Goal: Task Accomplishment & Management: Use online tool/utility

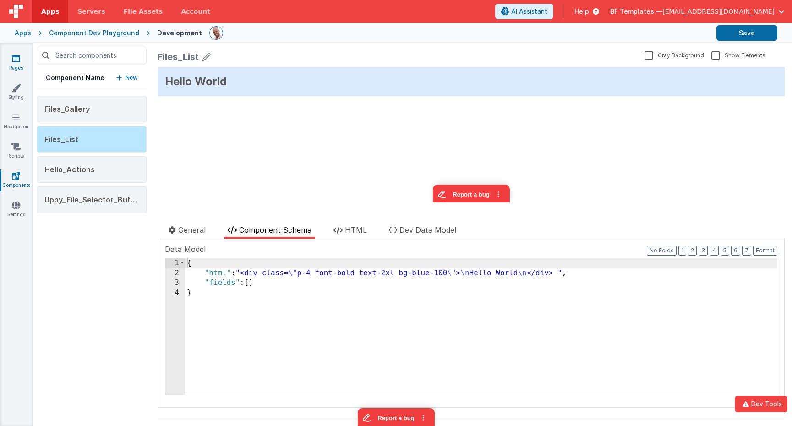
click at [16, 62] on icon at bounding box center [16, 58] width 8 height 9
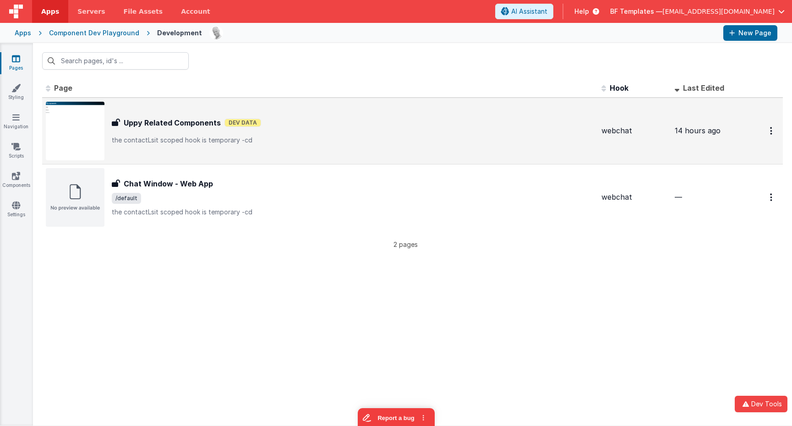
click at [185, 135] on div "Uppy Related Components Uppy Related Components Dev Data the contactLsit scoped…" at bounding box center [353, 130] width 482 height 27
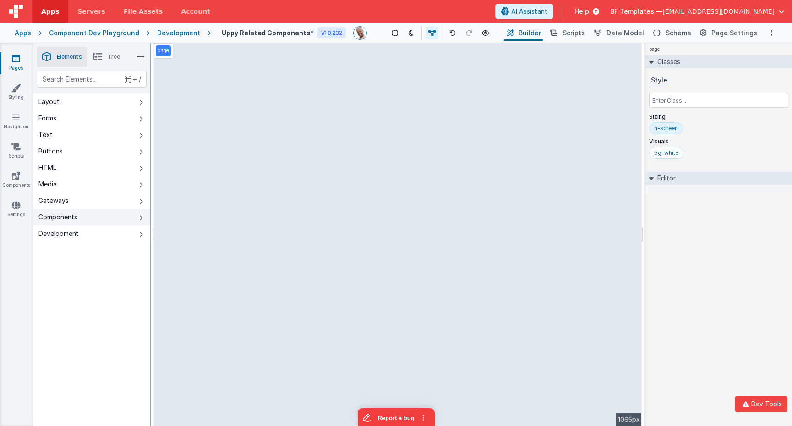
click at [93, 221] on button "Components" at bounding box center [91, 217] width 117 height 16
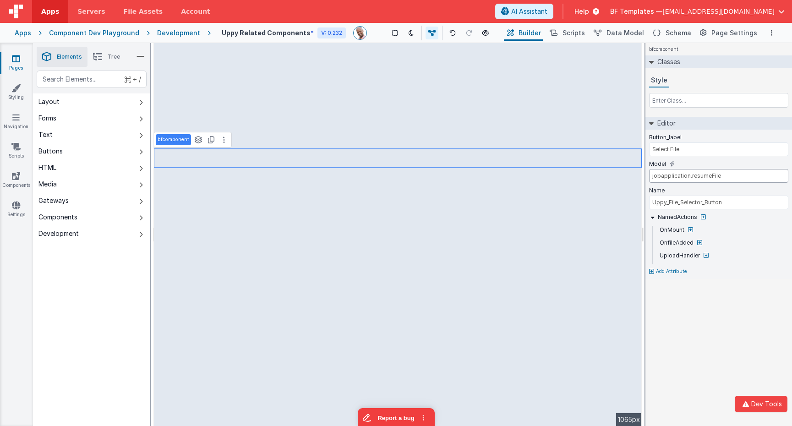
click at [680, 175] on input "jobapplication.resumeFile" at bounding box center [718, 176] width 139 height 14
type input "application.resumeFile"
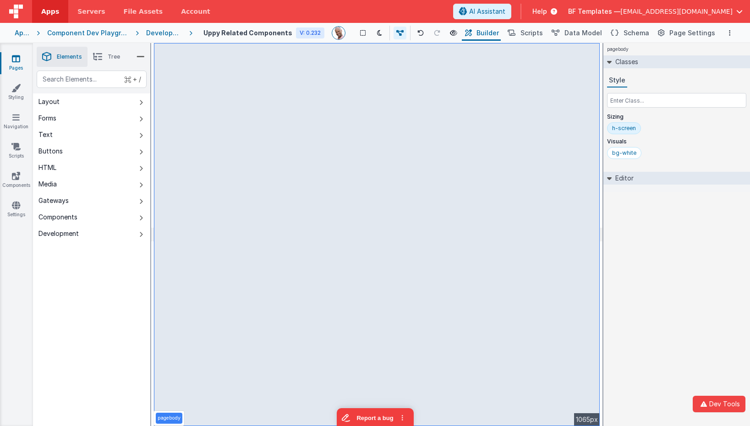
click at [690, 11] on span "[EMAIL_ADDRESS][DOMAIN_NAME]" at bounding box center [676, 11] width 112 height 9
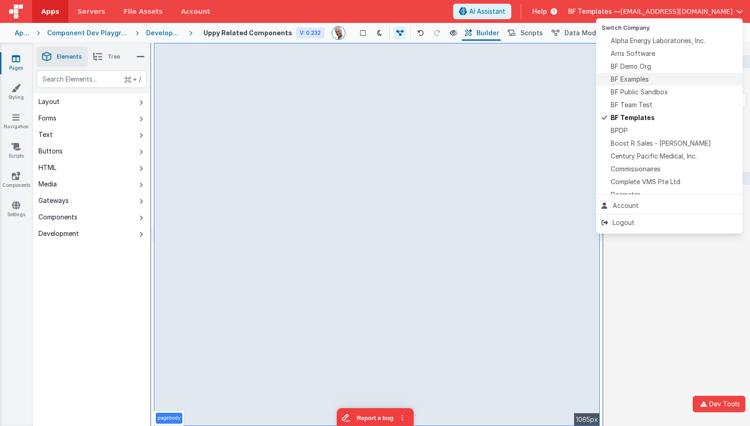
click at [637, 78] on span "BF Examples" at bounding box center [629, 79] width 38 height 9
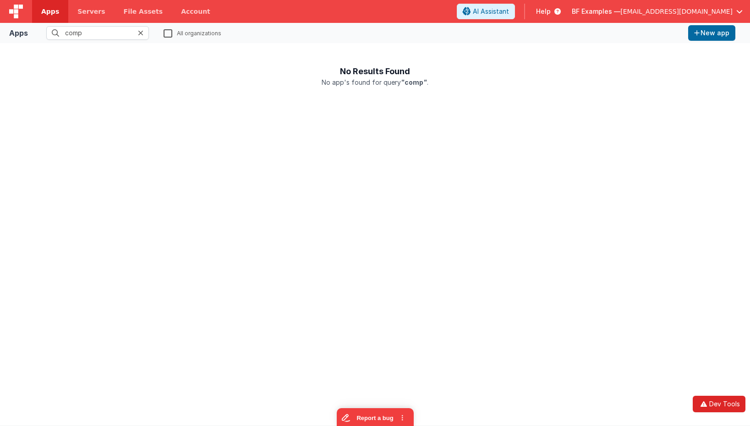
click at [718, 402] on button "Dev Tools" at bounding box center [718, 404] width 53 height 16
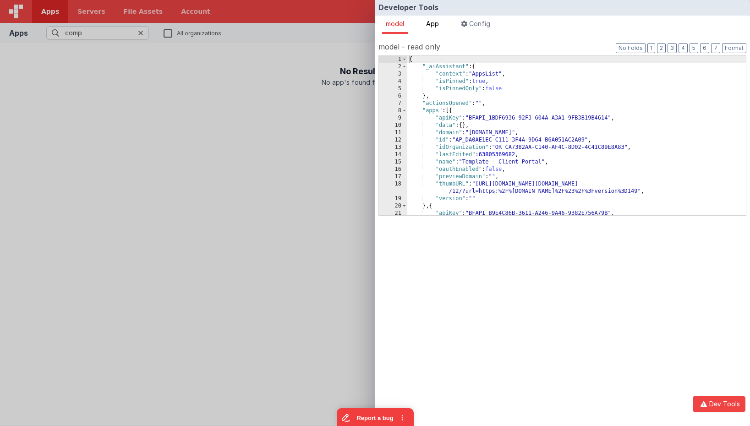
click at [439, 20] on span "App" at bounding box center [432, 24] width 13 height 8
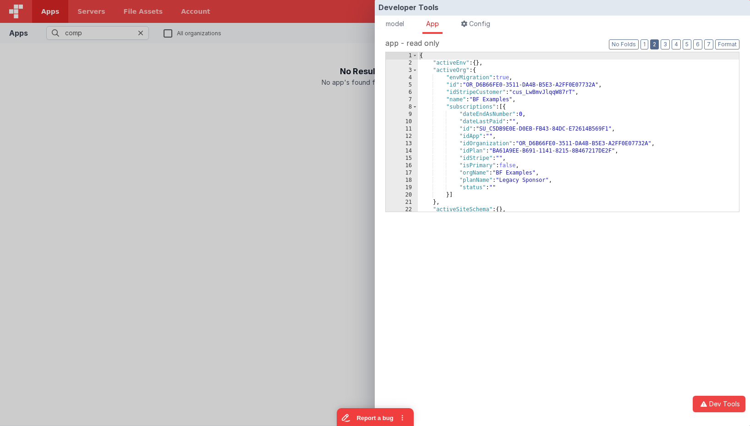
click at [658, 41] on button "2" at bounding box center [654, 44] width 9 height 10
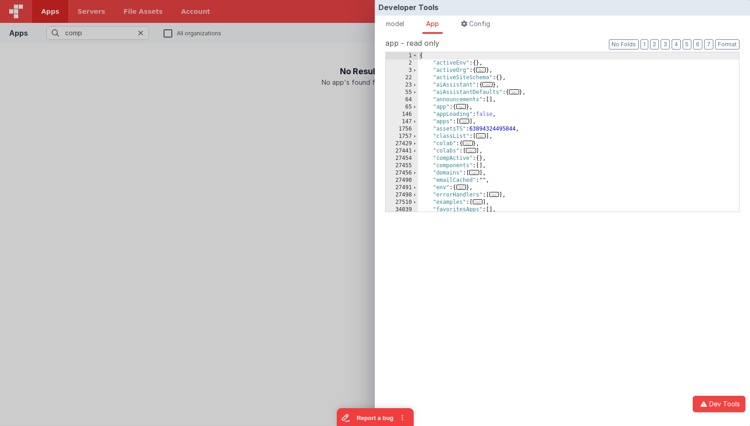
click at [483, 70] on span "..." at bounding box center [481, 69] width 10 height 5
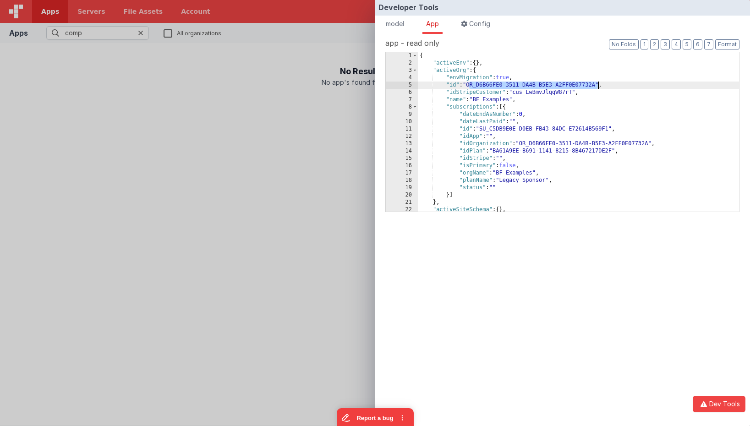
drag, startPoint x: 469, startPoint y: 86, endPoint x: 605, endPoint y: 142, distance: 147.2
click at [598, 86] on div "{ "activeEnv" : { } , "activeOrg" : { "envMigration" : true , "id" : "OR_D6B66F…" at bounding box center [578, 139] width 321 height 174
click at [212, 154] on div "Developer Tools model App Params Log (46) Misc Windows Config model - read only…" at bounding box center [375, 213] width 750 height 426
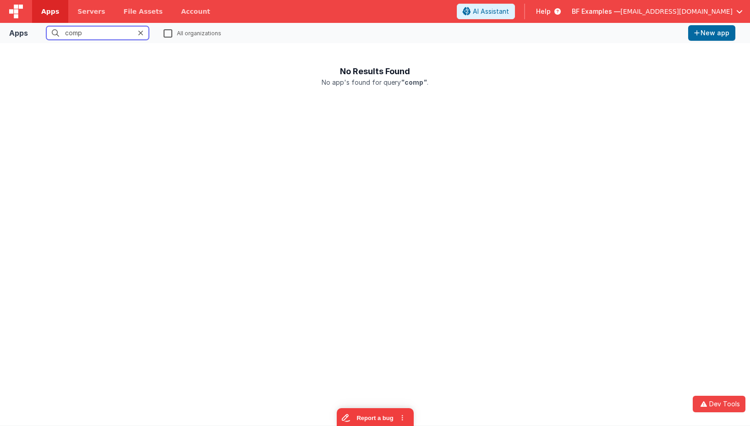
click at [135, 31] on input "comp" at bounding box center [97, 33] width 103 height 14
click at [140, 32] on icon at bounding box center [140, 32] width 5 height 7
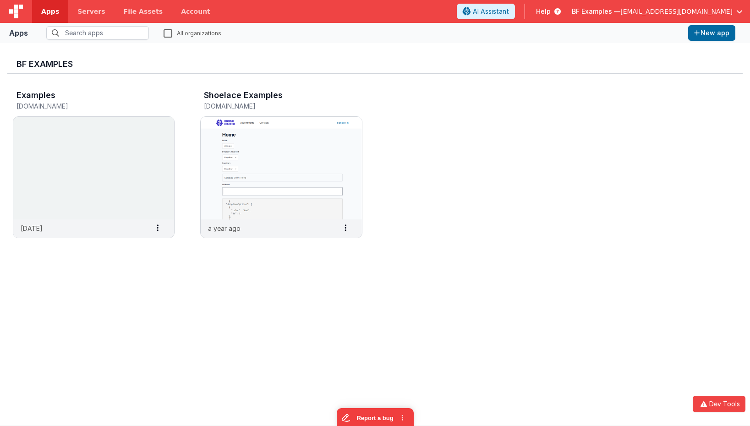
click at [675, 13] on span "[EMAIL_ADDRESS][DOMAIN_NAME]" at bounding box center [676, 11] width 112 height 9
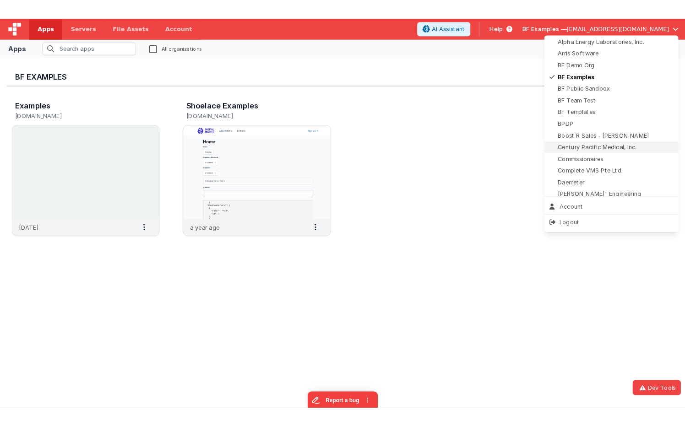
scroll to position [21, 0]
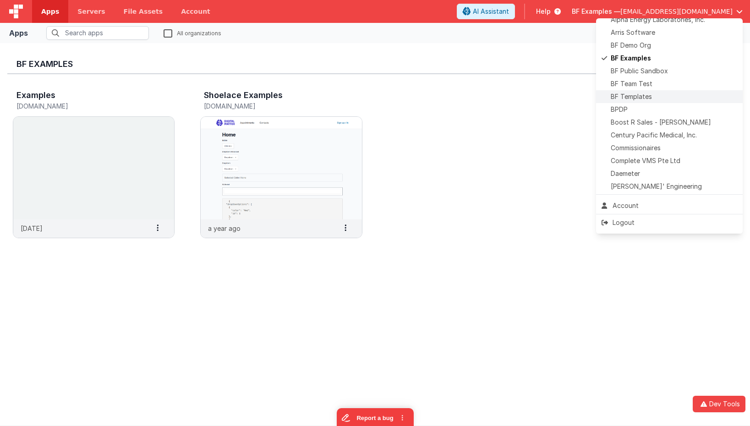
click at [643, 95] on span "BF Templates" at bounding box center [630, 96] width 41 height 9
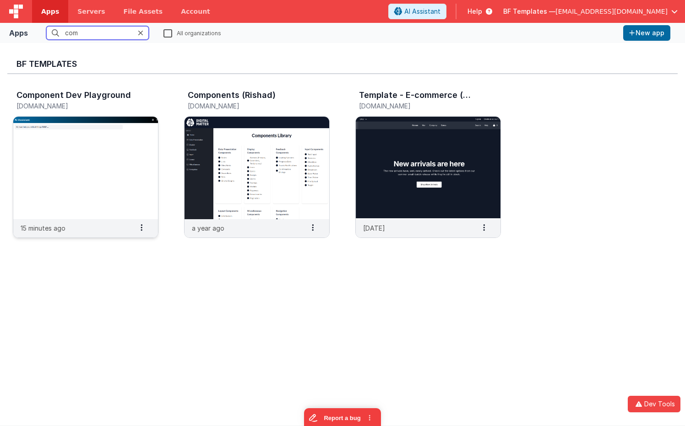
type input "com"
click at [51, 188] on img at bounding box center [85, 168] width 145 height 103
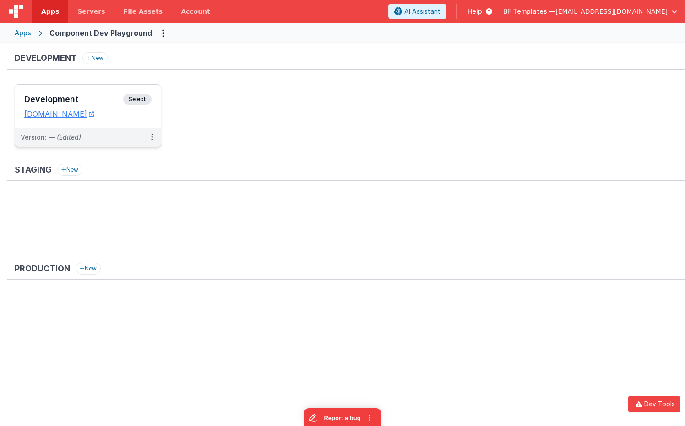
click at [89, 100] on h3 "Development" at bounding box center [73, 99] width 99 height 9
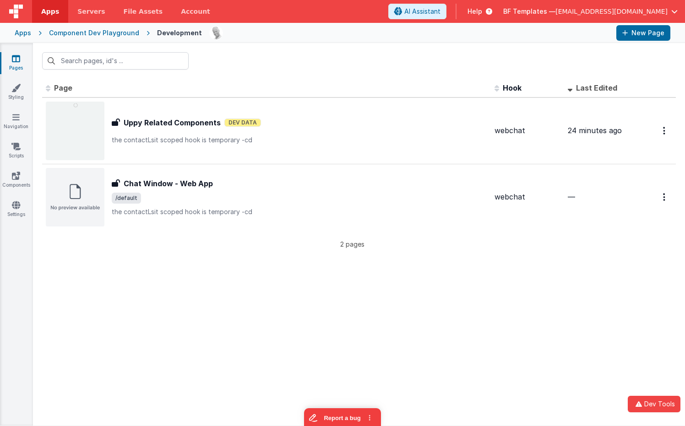
click at [15, 58] on icon at bounding box center [16, 58] width 8 height 9
click at [24, 59] on link "Pages" at bounding box center [16, 63] width 33 height 18
click at [19, 58] on icon at bounding box center [16, 58] width 8 height 9
click at [20, 180] on link "Components" at bounding box center [16, 180] width 33 height 18
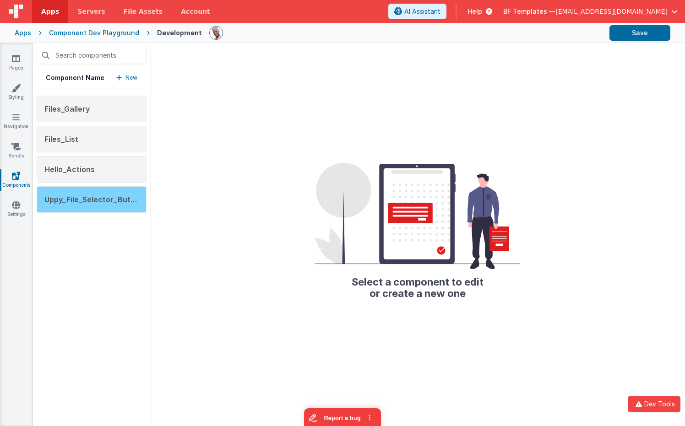
click at [110, 197] on span "Uppy_File_Selector_Button" at bounding box center [93, 199] width 98 height 9
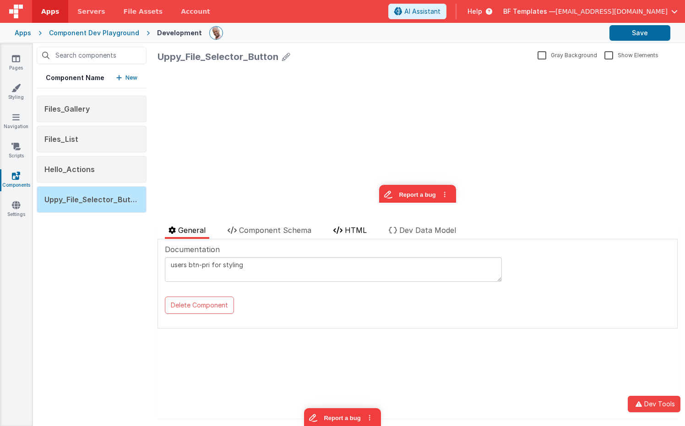
click at [350, 230] on span "HTML" at bounding box center [356, 230] width 22 height 9
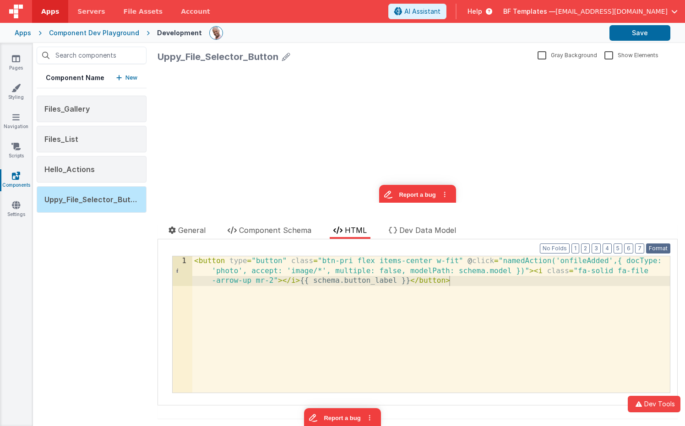
click at [661, 249] on button "Format" at bounding box center [658, 249] width 24 height 10
click at [280, 224] on div at bounding box center [288, 217] width 260 height 15
click at [280, 233] on span "Component Schema" at bounding box center [275, 230] width 72 height 9
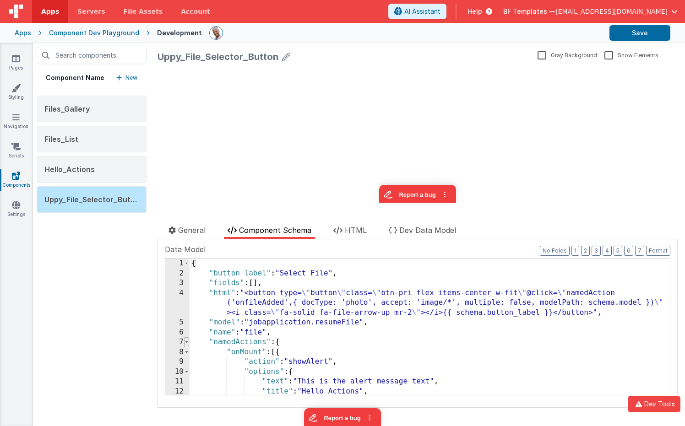
click at [186, 343] on span at bounding box center [186, 342] width 5 height 10
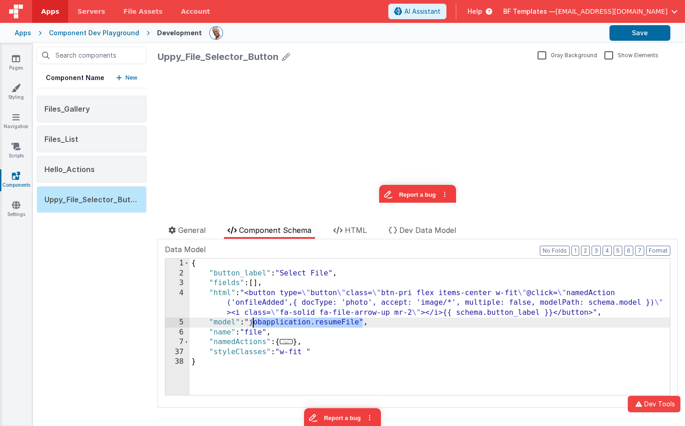
drag, startPoint x: 362, startPoint y: 321, endPoint x: 254, endPoint y: 323, distance: 108.1
click at [254, 323] on div "{ "button_label" : "Select File" , "fields" : [ ] , "html" : "<button type= \" …" at bounding box center [430, 337] width 480 height 156
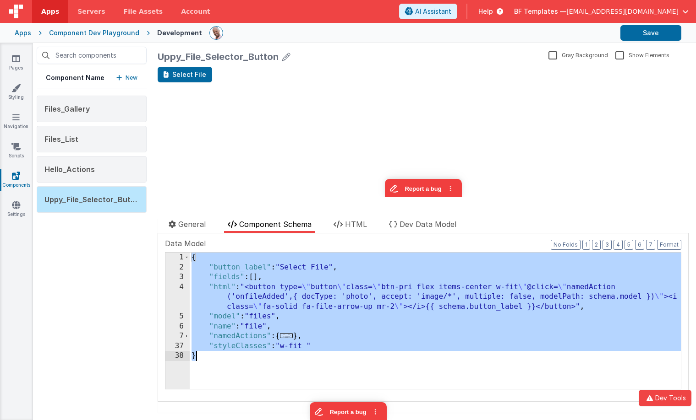
click at [340, 326] on div "{ "button_label" : "Select File" , "fields" : [ ] , "html" : "<button type= \" …" at bounding box center [435, 331] width 491 height 156
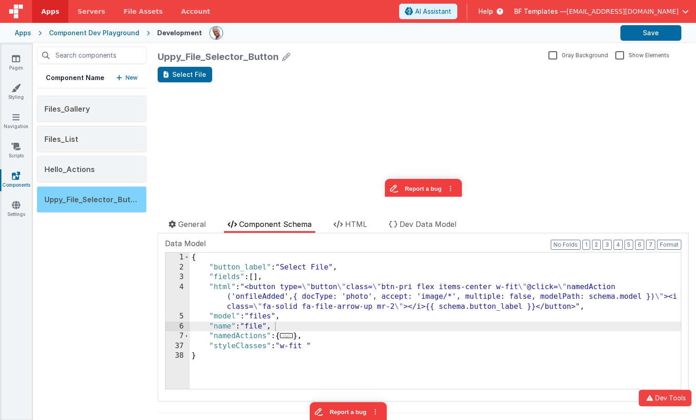
drag, startPoint x: 97, startPoint y: 233, endPoint x: 102, endPoint y: 209, distance: 24.4
click at [97, 233] on div "Component Name New Files_Gallery Files_List Hello_Actions Uppy_File_Selector_Bu…" at bounding box center [91, 231] width 117 height 377
click at [102, 207] on div "Uppy_File_Selector_Button" at bounding box center [92, 199] width 110 height 27
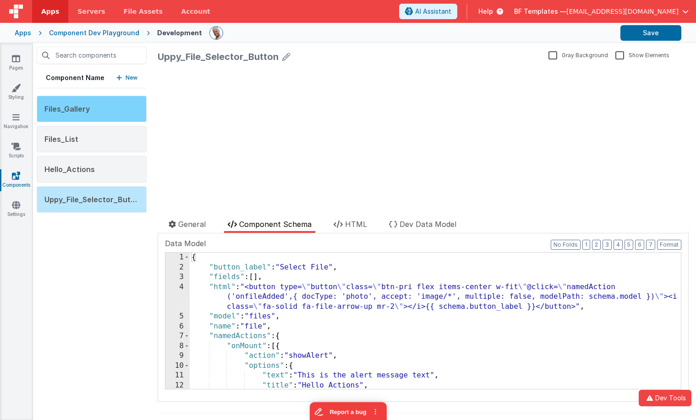
click at [92, 113] on div "Files_Gallery" at bounding box center [92, 109] width 110 height 27
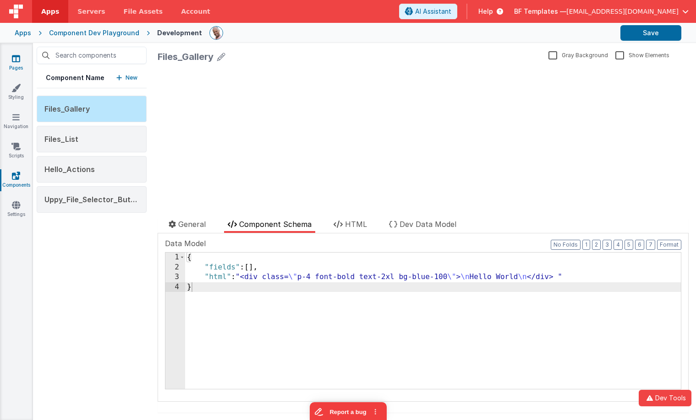
click at [14, 59] on icon at bounding box center [16, 58] width 8 height 9
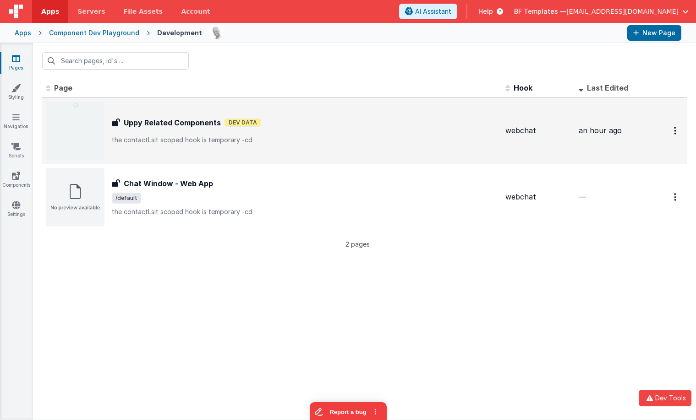
click at [182, 136] on p "the contactLsit scoped hook is temporary -cd" at bounding box center [305, 140] width 386 height 9
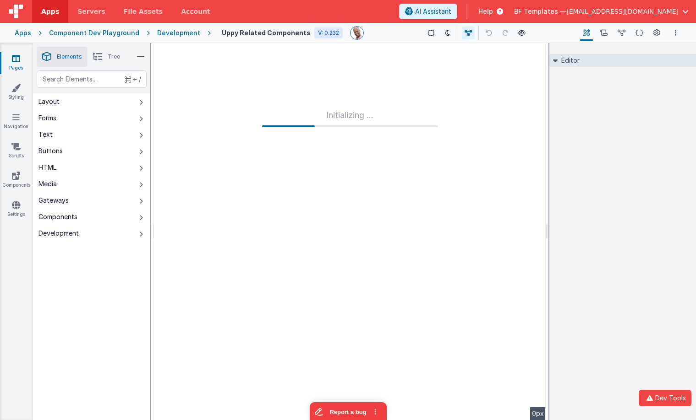
drag, startPoint x: 462, startPoint y: 33, endPoint x: 463, endPoint y: 41, distance: 7.9
click at [464, 33] on icon at bounding box center [467, 33] width 7 height 6
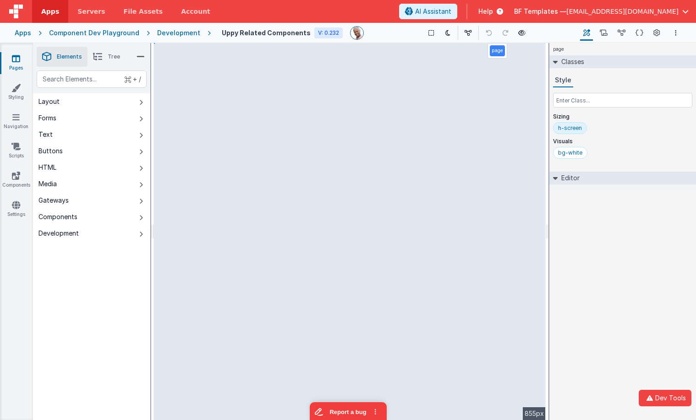
click at [609, 162] on div "bg-white" at bounding box center [622, 155] width 139 height 16
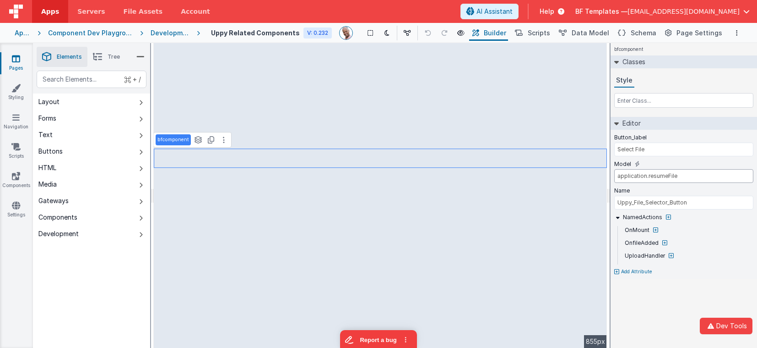
click at [682, 177] on input "application.resumeFile" at bounding box center [684, 176] width 139 height 14
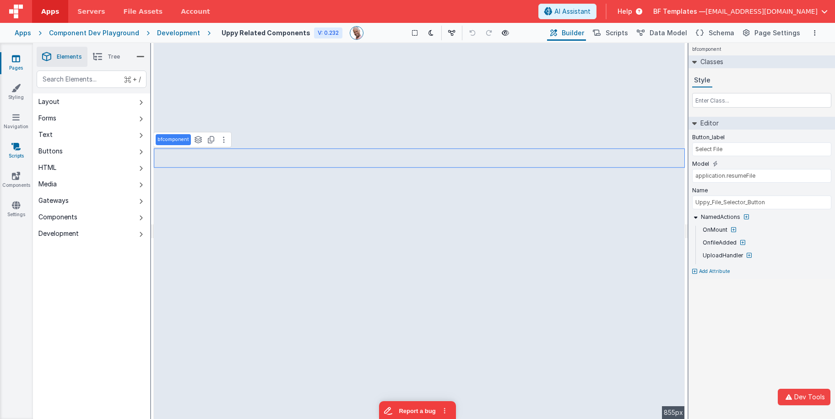
click at [16, 150] on icon at bounding box center [15, 146] width 9 height 9
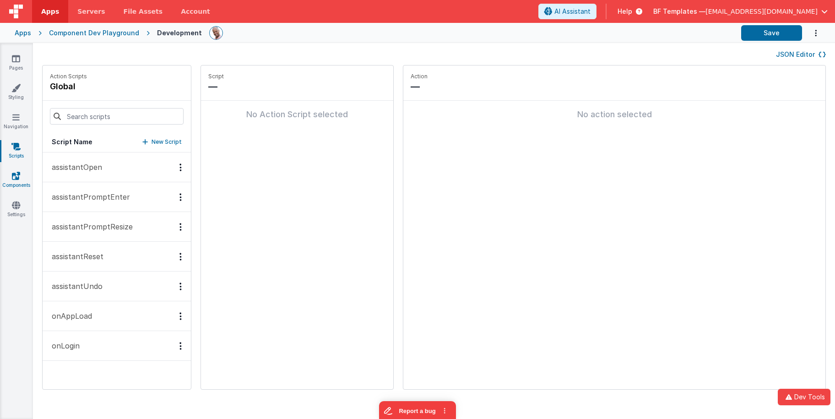
click at [14, 176] on icon at bounding box center [16, 175] width 8 height 9
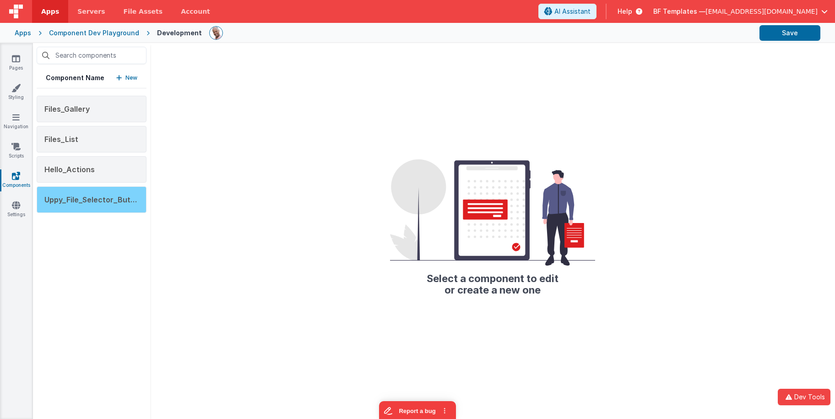
click at [96, 196] on span "Uppy_File_Selector_Button" at bounding box center [93, 199] width 98 height 9
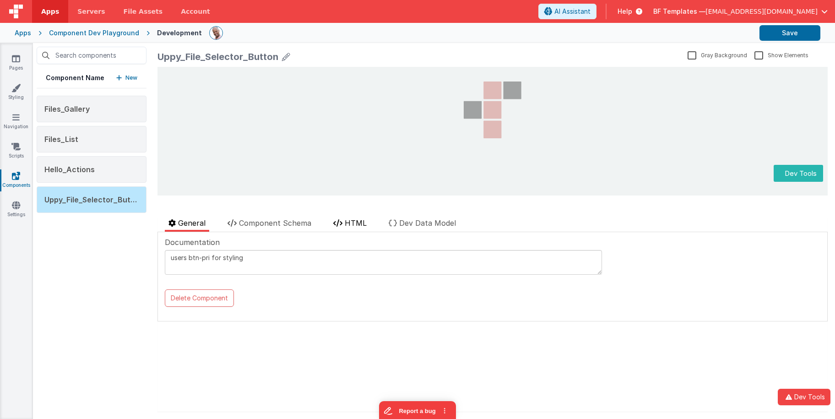
click at [364, 225] on span "HTML" at bounding box center [356, 222] width 22 height 9
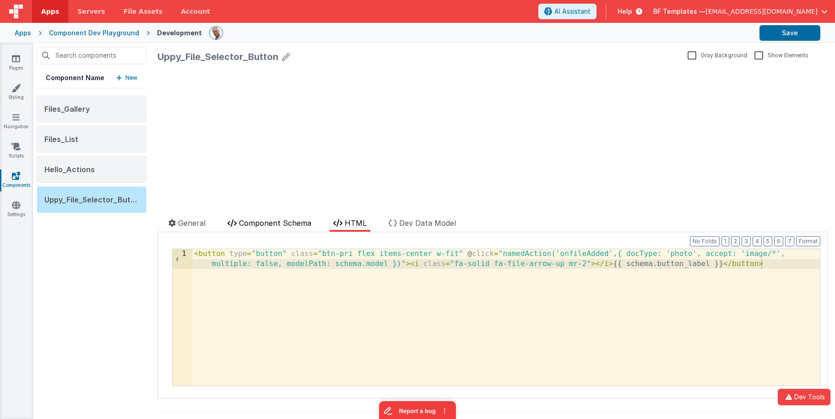
click at [288, 218] on li "Component Schema" at bounding box center [269, 225] width 91 height 14
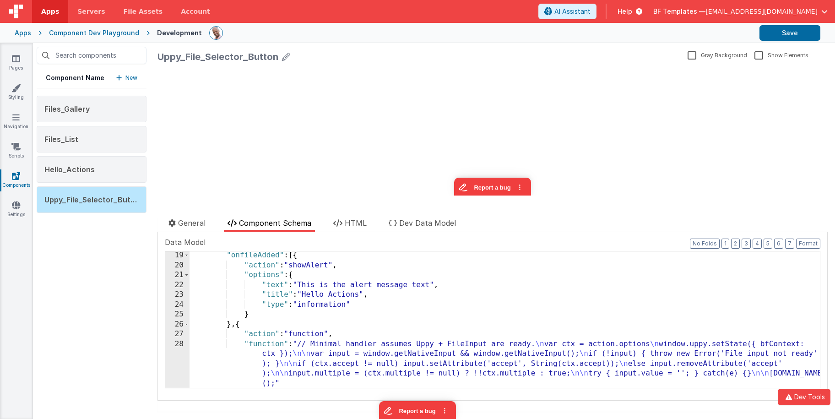
scroll to position [444, 0]
click at [325, 362] on div ""onfileAdded" : [{ "action" : "showAlert" , "options" : { "text" : "This is the…" at bounding box center [505, 328] width 631 height 156
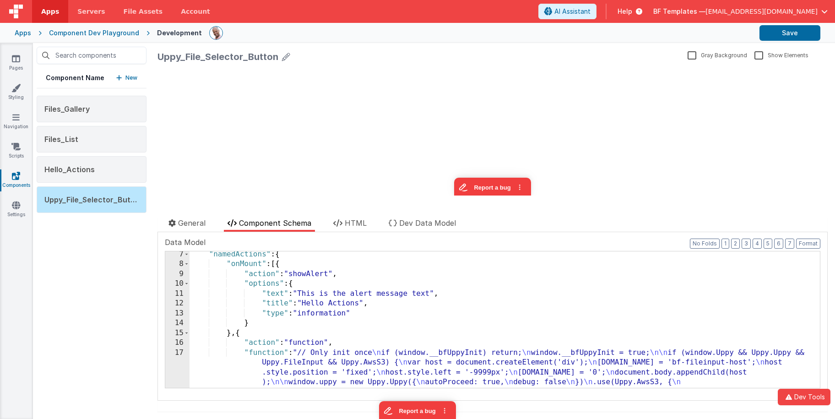
scroll to position [80, 0]
click at [185, 282] on span at bounding box center [186, 285] width 5 height 10
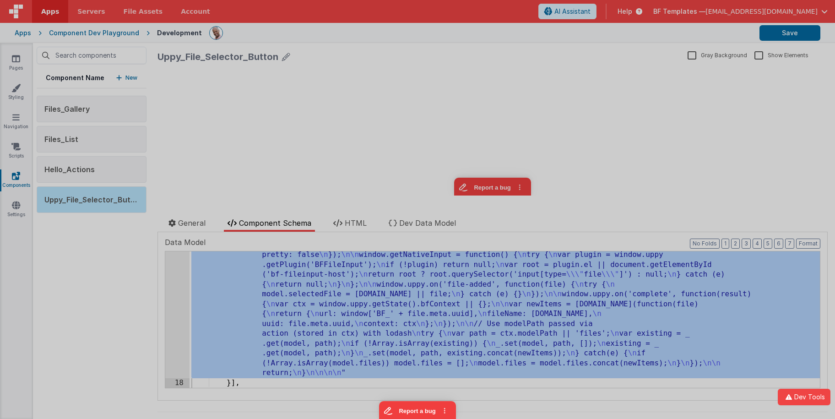
scroll to position [267, 0]
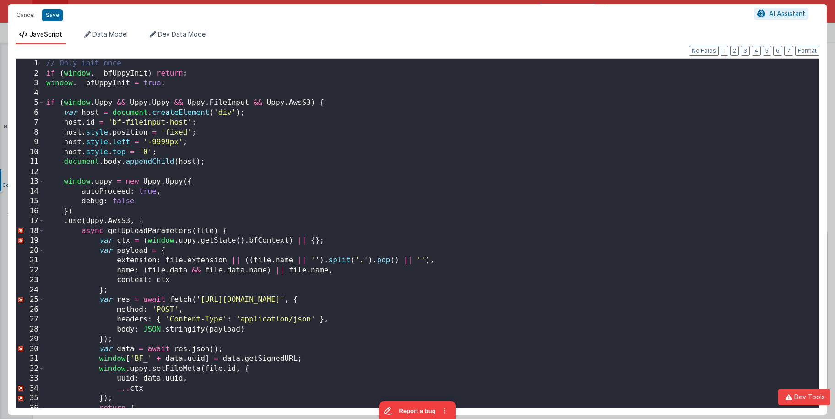
click at [460, 142] on div "// Only init once if ( window . __bfUppyInit ) return ; window . __bfUppyInit =…" at bounding box center [431, 243] width 775 height 369
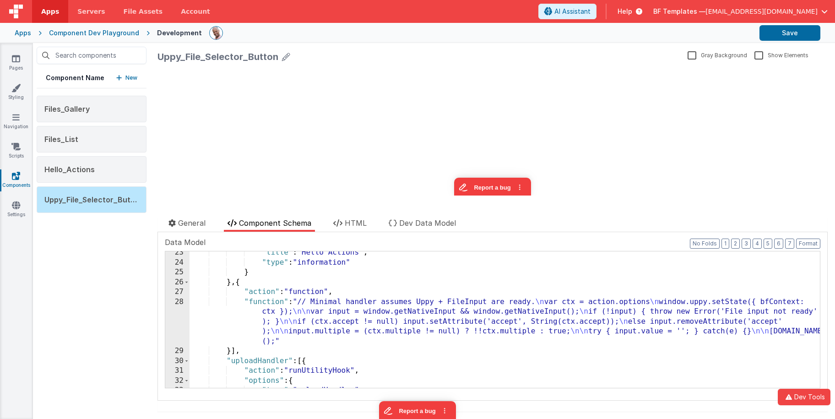
scroll to position [448, 0]
click at [262, 304] on div ""title" : "Hello Actions" , "type" : "information" } } , { "action" : "function…" at bounding box center [505, 324] width 631 height 156
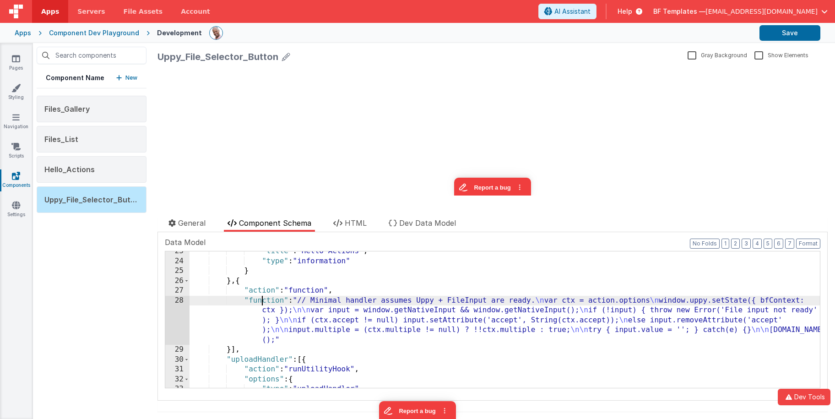
click at [170, 306] on div "28" at bounding box center [177, 320] width 24 height 49
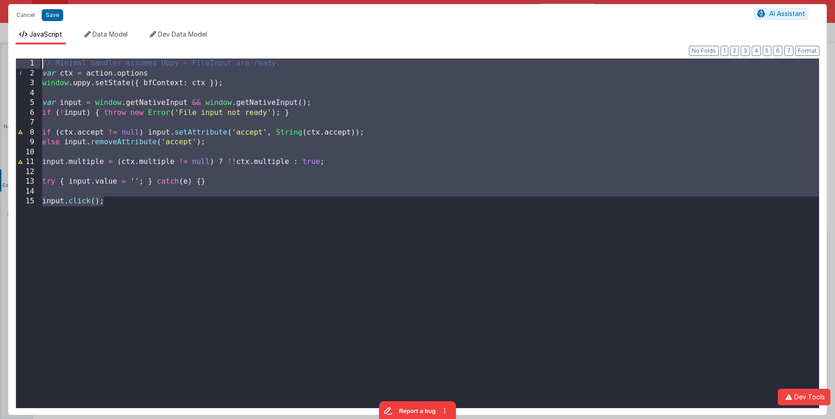
drag, startPoint x: 213, startPoint y: 242, endPoint x: 7, endPoint y: -15, distance: 329.3
click at [7, 0] on html "Cancel Save AI Assistant JavaScript Data Model Dev Data Model Format 7 6 5 4 3 …" at bounding box center [417, 209] width 835 height 419
drag, startPoint x: 24, startPoint y: 13, endPoint x: 33, endPoint y: 19, distance: 10.2
click at [24, 13] on button "Cancel" at bounding box center [25, 15] width 27 height 13
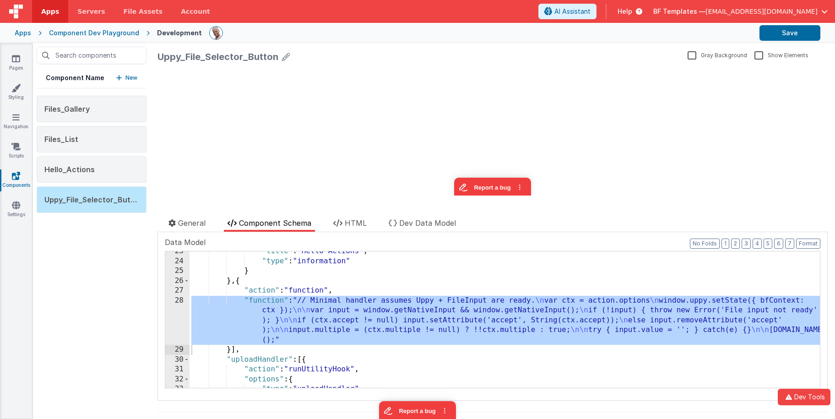
click at [431, 326] on div ""title" : "Hello Actions" , "type" : "information" } } , { "action" : "function…" at bounding box center [505, 324] width 631 height 156
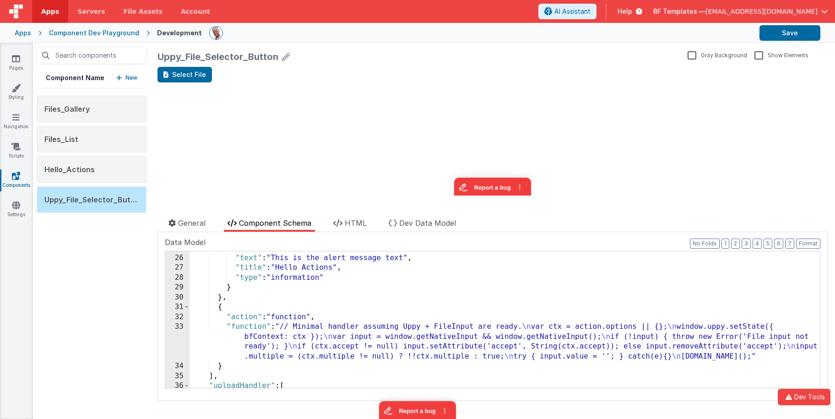
scroll to position [471, 0]
drag, startPoint x: 364, startPoint y: 337, endPoint x: 320, endPoint y: 340, distance: 44.0
click at [364, 337] on div ""options" : { "text" : "This is the alert message text" , "title" : "Hello Acti…" at bounding box center [505, 321] width 631 height 156
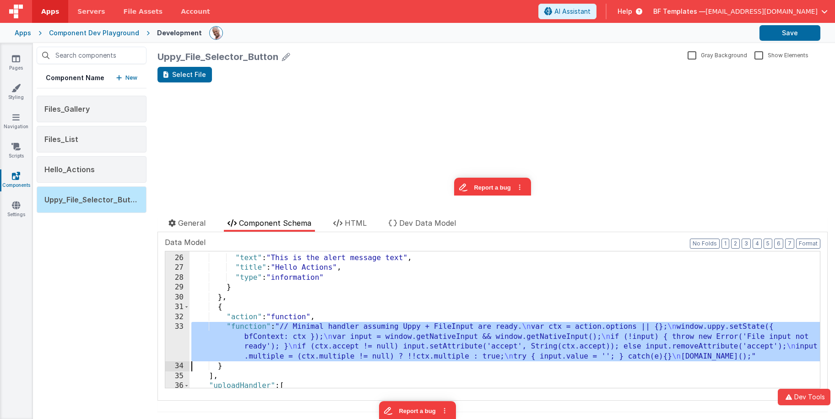
click at [174, 339] on div "33" at bounding box center [177, 341] width 24 height 39
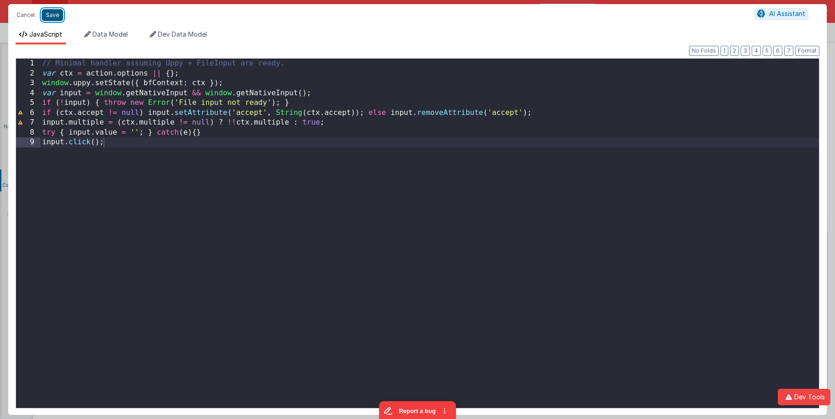
click at [55, 16] on button "Save" at bounding box center [53, 15] width 22 height 12
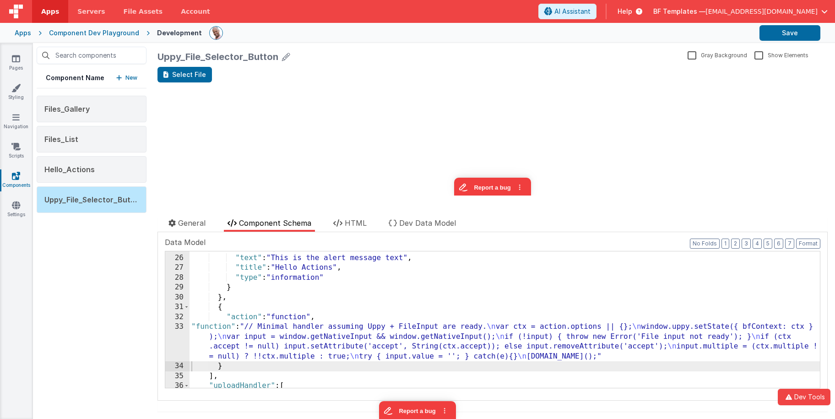
click at [358, 337] on div ""options" : { "text" : "This is the alert message text" , "title" : "Hello Acti…" at bounding box center [505, 321] width 631 height 156
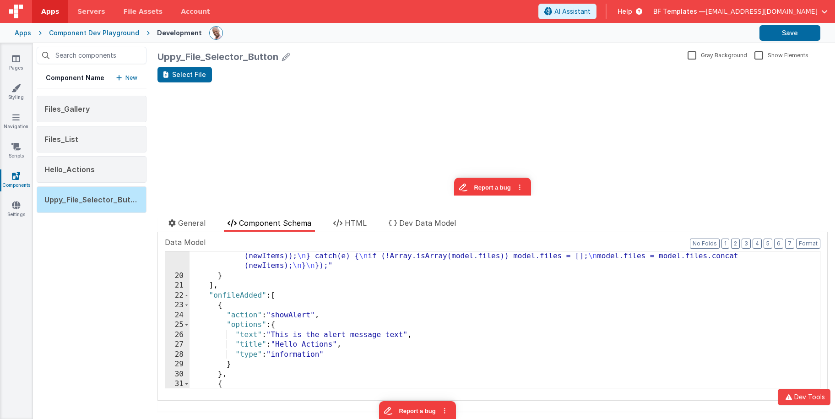
scroll to position [394, 0]
click at [240, 291] on div ""function" : "if (window.__bfUppyInit) return; \n window.__bfUppyInit = true; \…" at bounding box center [505, 235] width 631 height 363
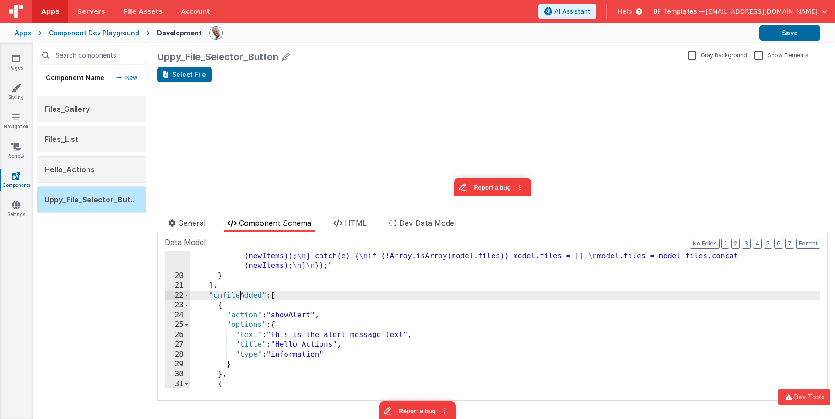
click at [240, 291] on div ""function" : "if (window.__bfUppyInit) return; \n window.__bfUppyInit = true; \…" at bounding box center [505, 235] width 631 height 363
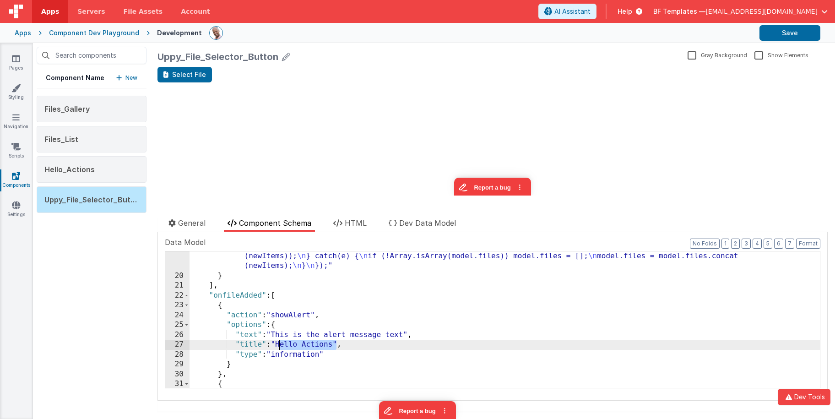
drag, startPoint x: 336, startPoint y: 344, endPoint x: 278, endPoint y: 343, distance: 57.7
click at [278, 344] on div ""function" : "if (window.__bfUppyInit) return; \n window.__bfUppyInit = true; \…" at bounding box center [505, 235] width 631 height 363
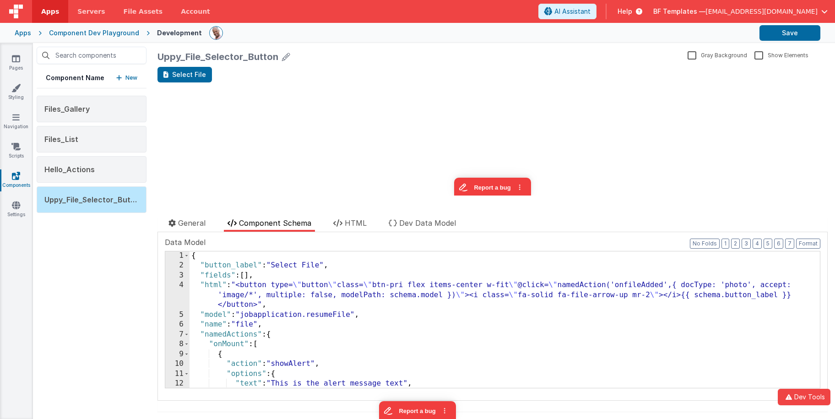
scroll to position [0, 0]
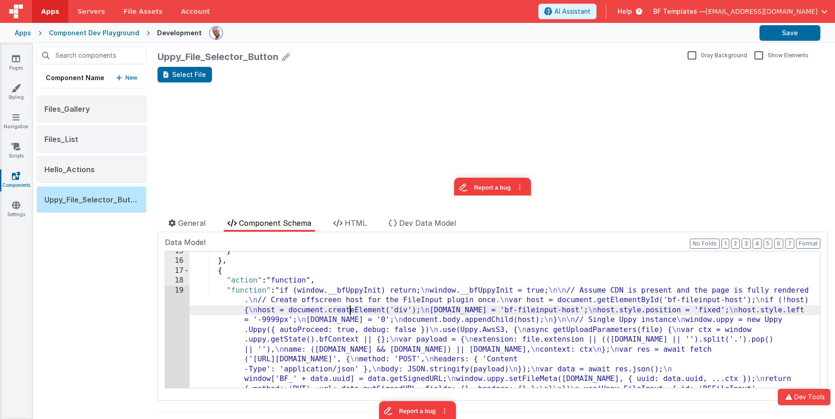
scroll to position [165, 0]
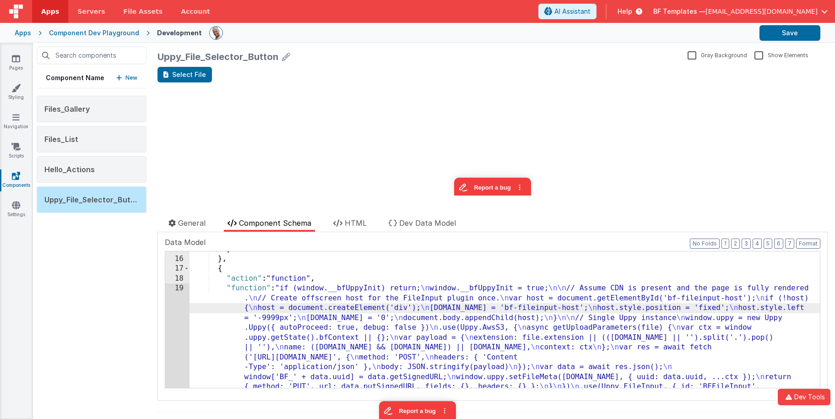
click at [264, 296] on div "} } , { "action" : "function" , "function" : "if (window.__bfUppyInit) return; …" at bounding box center [505, 425] width 631 height 363
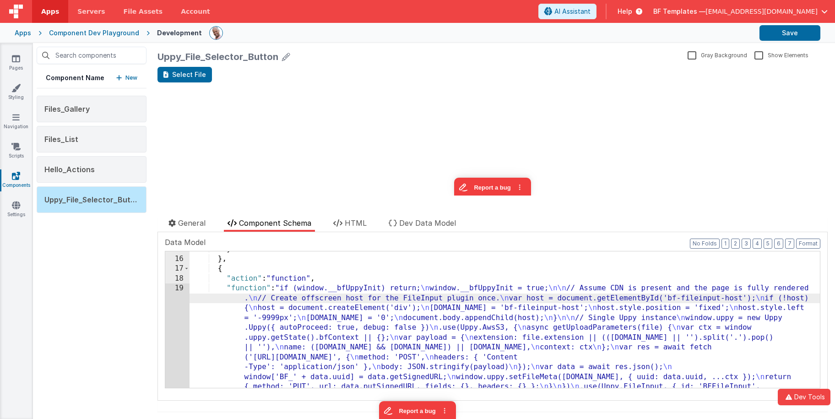
click at [176, 297] on div "15 16 17 18 19 20" at bounding box center [177, 425] width 24 height 363
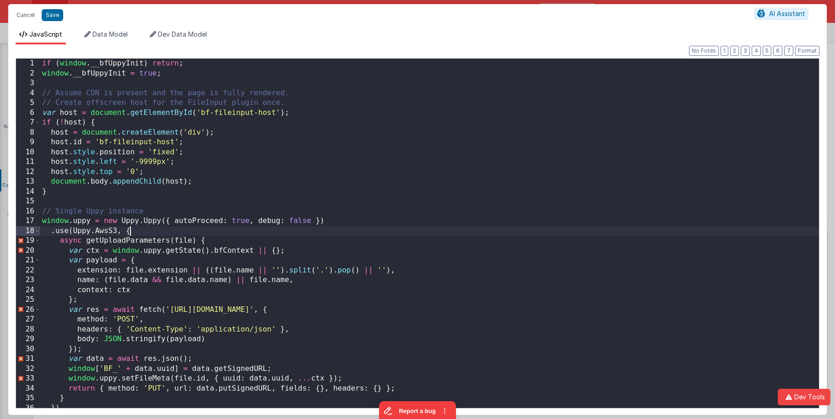
scroll to position [0, 0]
click at [167, 229] on div "if ( window . __bfUppyInit ) return ; window . __bfUppyInit = true ; // Assume …" at bounding box center [429, 243] width 779 height 369
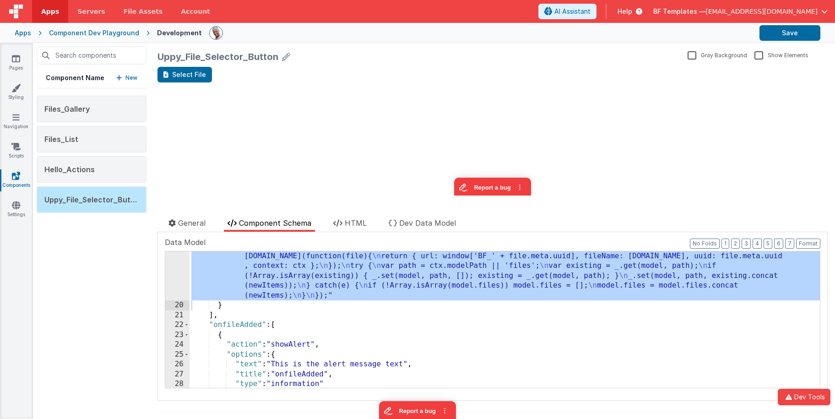
scroll to position [365, 0]
click at [252, 327] on div ""function" : "if (window.__bfUppyInit) return; \n window.__bfUppyInit = true; \…" at bounding box center [505, 265] width 631 height 363
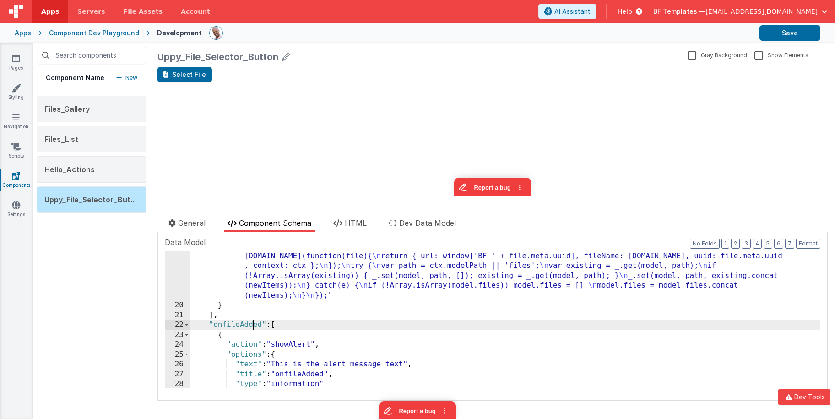
click at [251, 327] on div ""function" : "if (window.__bfUppyInit) return; \n window.__bfUppyInit = true; \…" at bounding box center [505, 265] width 631 height 363
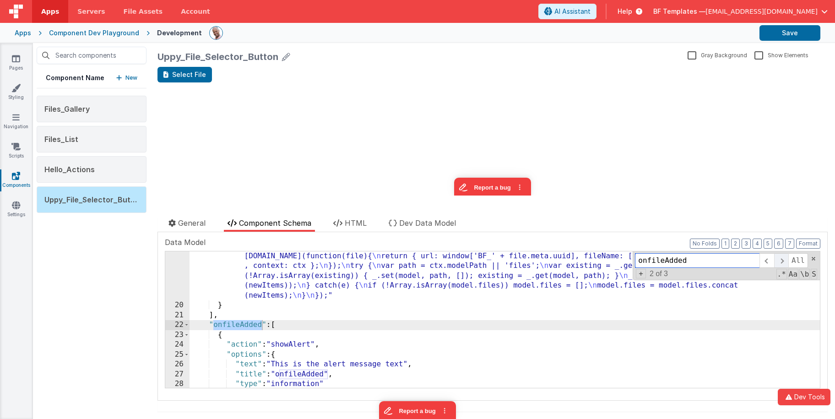
click at [685, 261] on span at bounding box center [781, 260] width 14 height 15
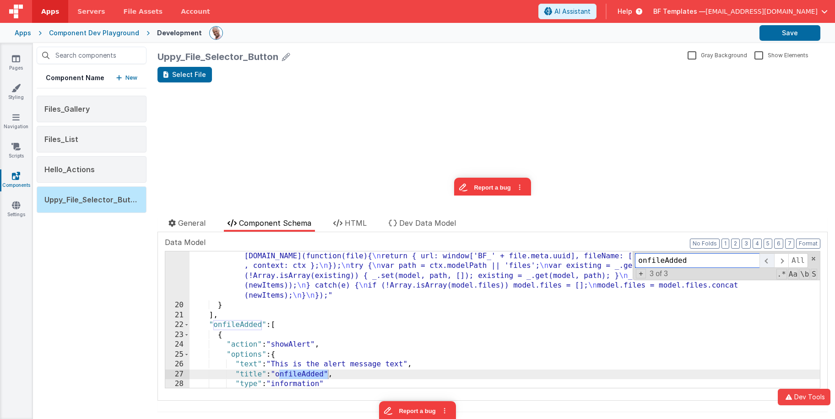
click at [685, 260] on span at bounding box center [767, 260] width 14 height 15
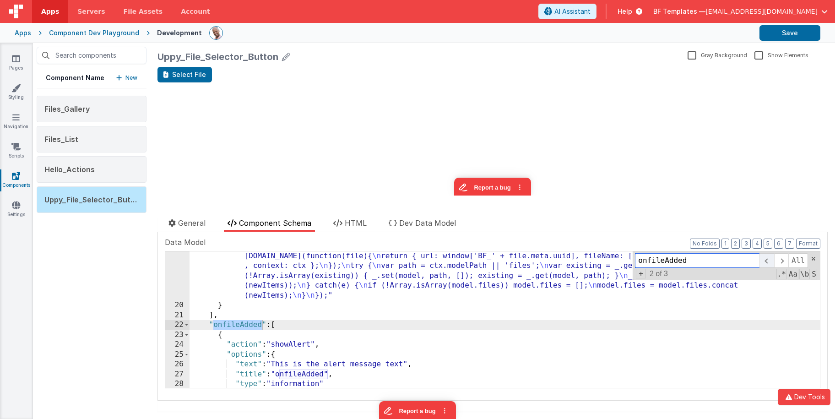
click at [685, 260] on span at bounding box center [767, 260] width 14 height 15
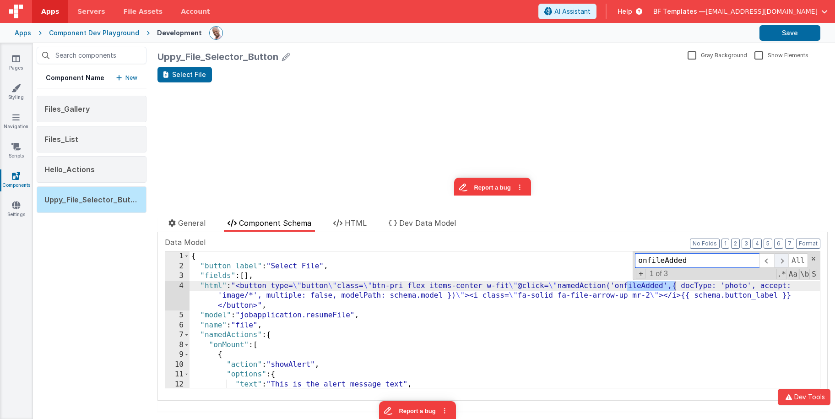
click at [685, 261] on span at bounding box center [781, 260] width 14 height 15
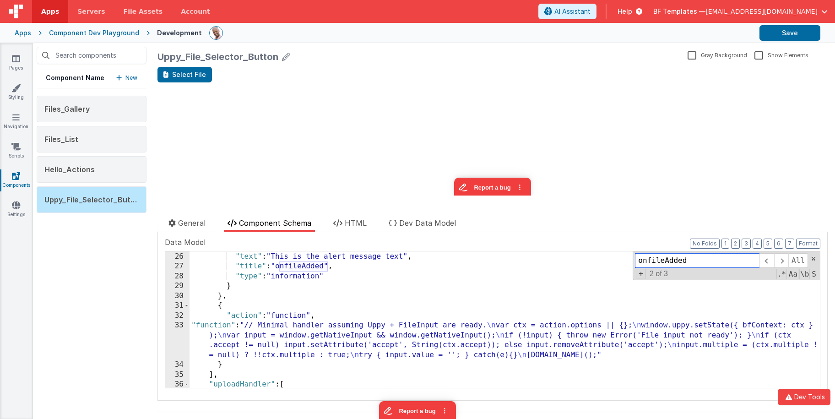
scroll to position [472, 0]
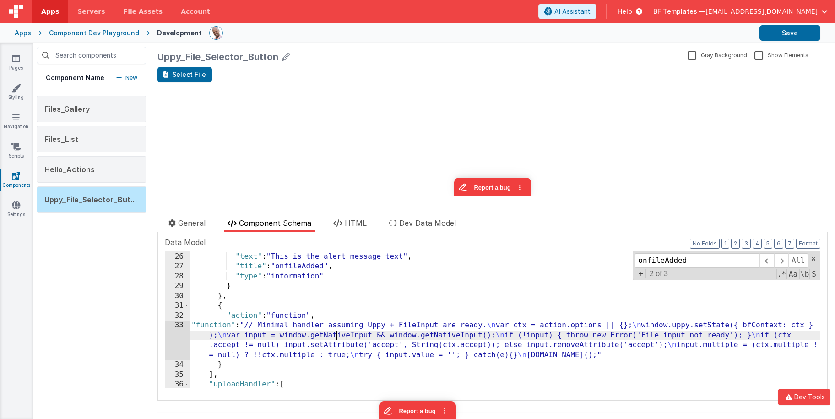
click at [336, 335] on div ""options" : { "text" : "This is the alert message text" , "title" : "onfileAdde…" at bounding box center [505, 320] width 631 height 156
click at [181, 337] on div "33" at bounding box center [177, 340] width 24 height 39
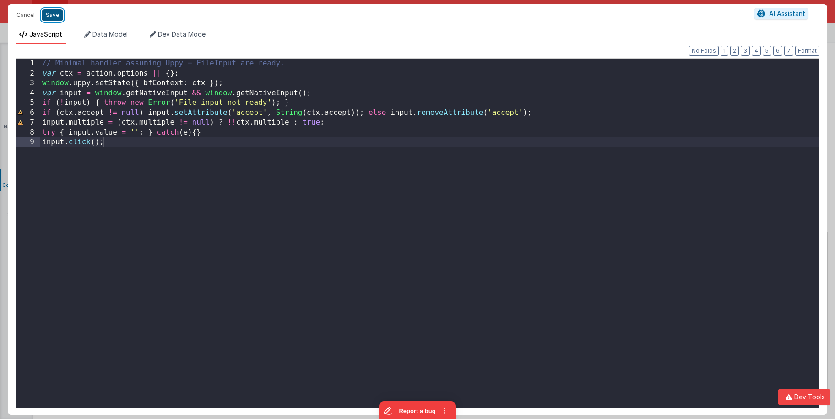
click at [56, 12] on button "Save" at bounding box center [53, 15] width 22 height 12
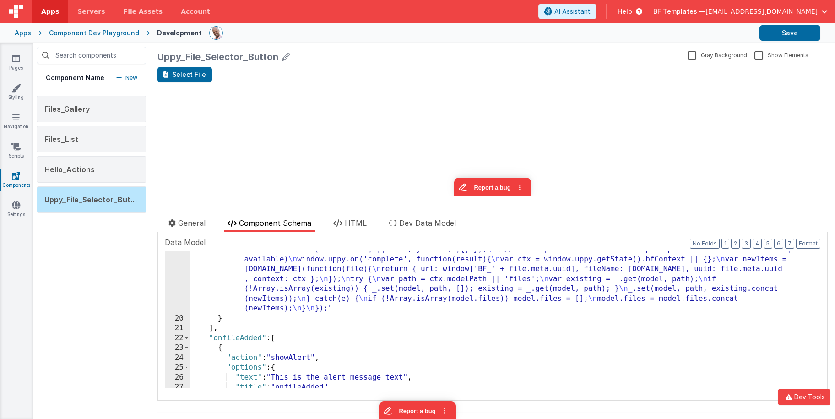
scroll to position [348, 0]
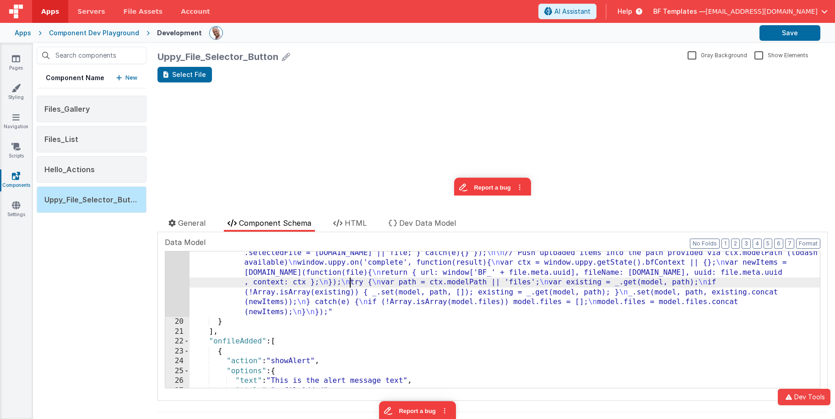
click at [349, 283] on div ""function" : "if (window.__bfUppyInit) return; \n window.__bfUppyInit = true; \…" at bounding box center [505, 281] width 631 height 363
click at [169, 271] on div "19" at bounding box center [177, 208] width 24 height 217
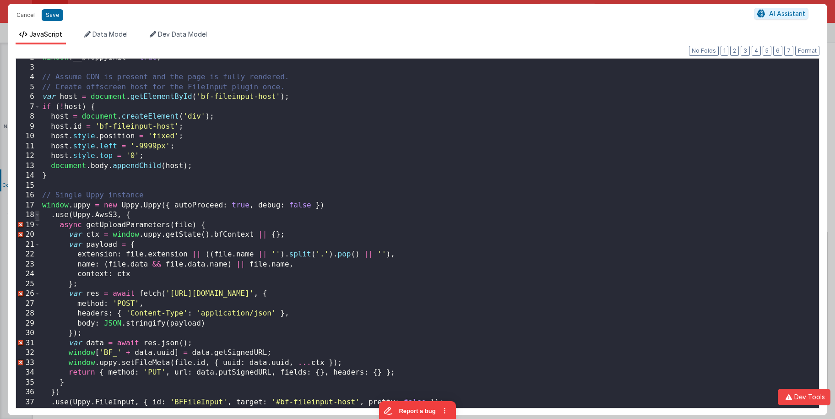
scroll to position [0, 0]
click at [38, 218] on span at bounding box center [37, 215] width 5 height 10
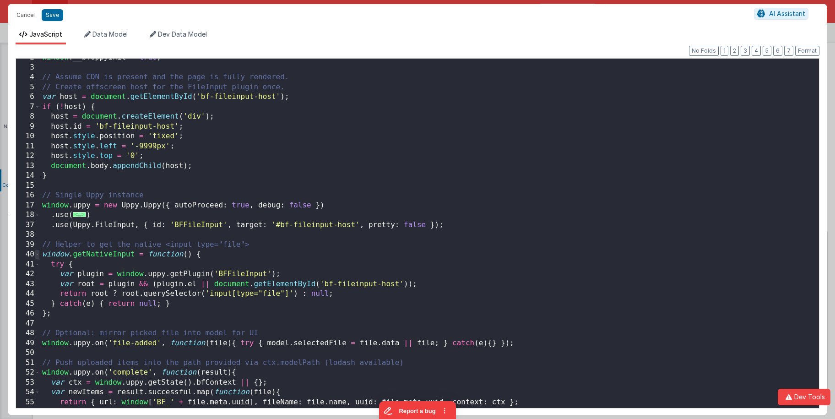
click at [36, 253] on span at bounding box center [37, 255] width 5 height 10
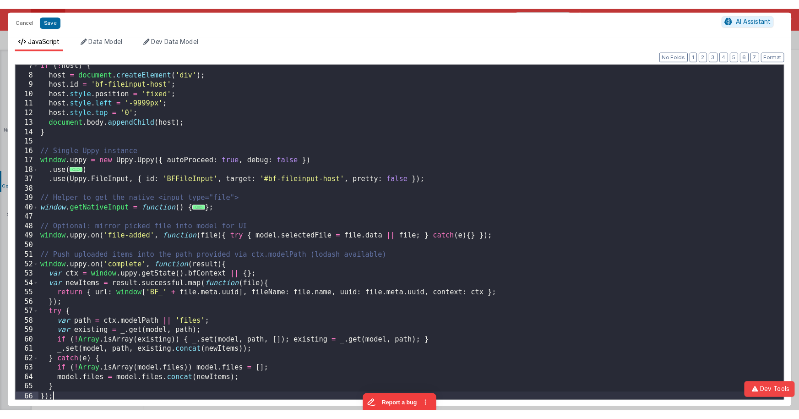
scroll to position [63, 0]
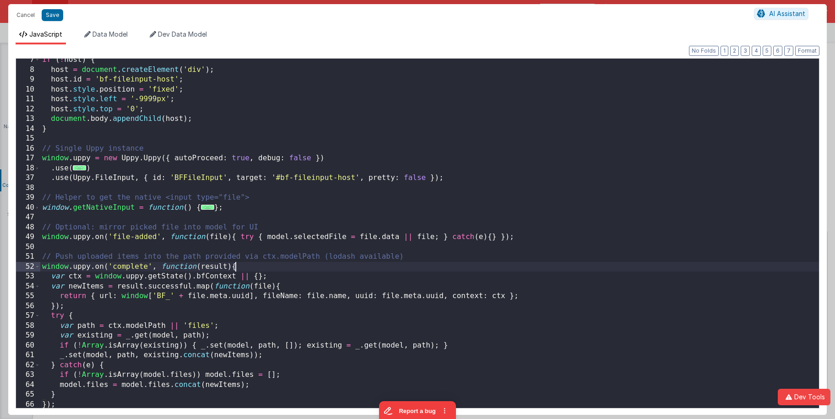
click at [250, 267] on div "if ( ! host ) { host = document . createElement ( 'div' ) ; host . id = 'bf-fil…" at bounding box center [429, 239] width 779 height 369
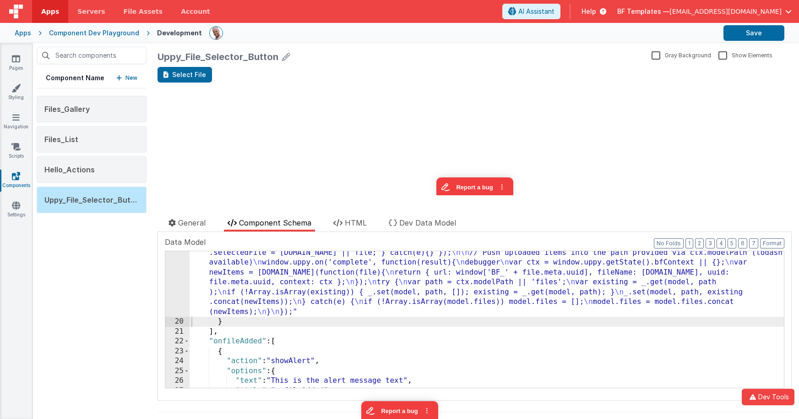
click at [5, 52] on div "Pages Styling Navigation Scripts Components Settings" at bounding box center [16, 230] width 33 height 375
click at [10, 53] on div "Pages Styling Navigation Scripts Components Settings" at bounding box center [16, 230] width 33 height 375
click at [22, 60] on link "Pages" at bounding box center [16, 63] width 33 height 18
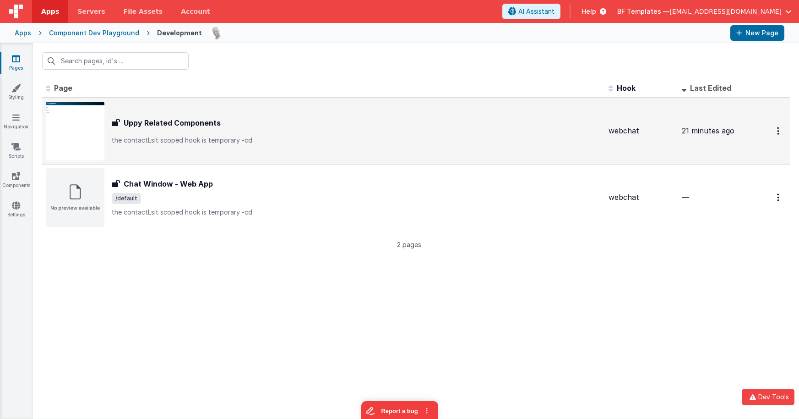
click at [256, 123] on div "Uppy Related Components" at bounding box center [357, 122] width 490 height 11
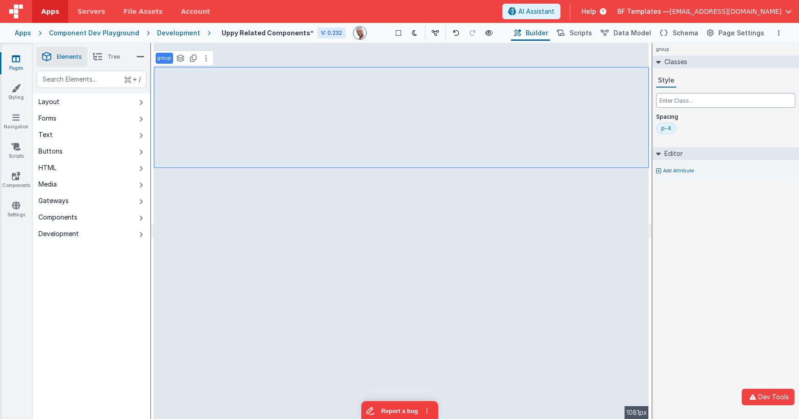
click at [685, 95] on input "text" at bounding box center [725, 100] width 139 height 15
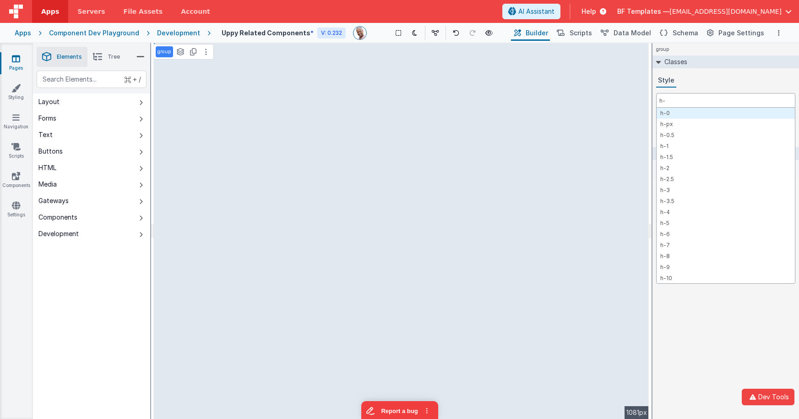
type input "h-f"
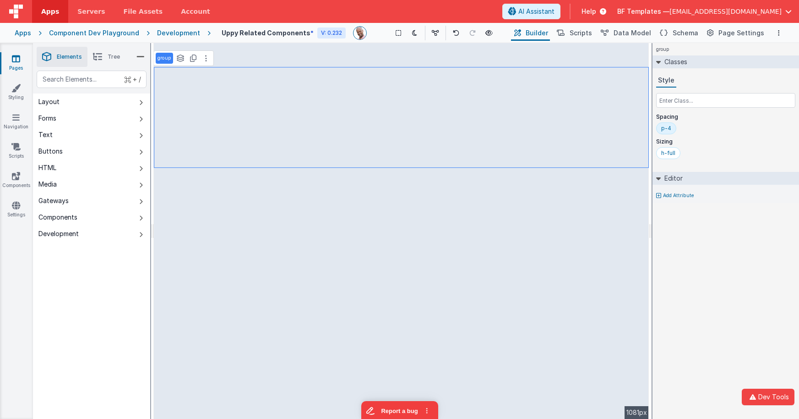
click at [108, 64] on li "Tree" at bounding box center [106, 57] width 38 height 20
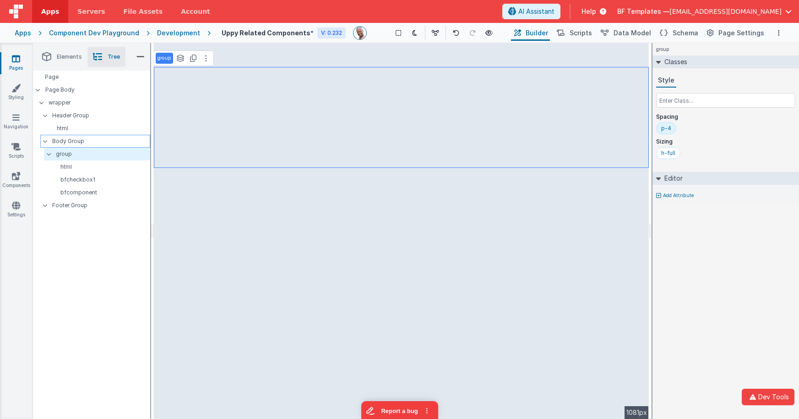
click at [66, 140] on p "Body Group" at bounding box center [101, 141] width 98 height 10
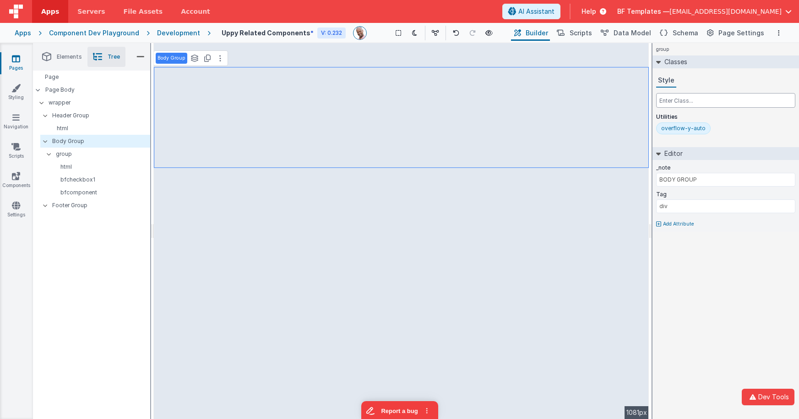
click at [685, 101] on input "text" at bounding box center [725, 100] width 139 height 15
type input "h-full"
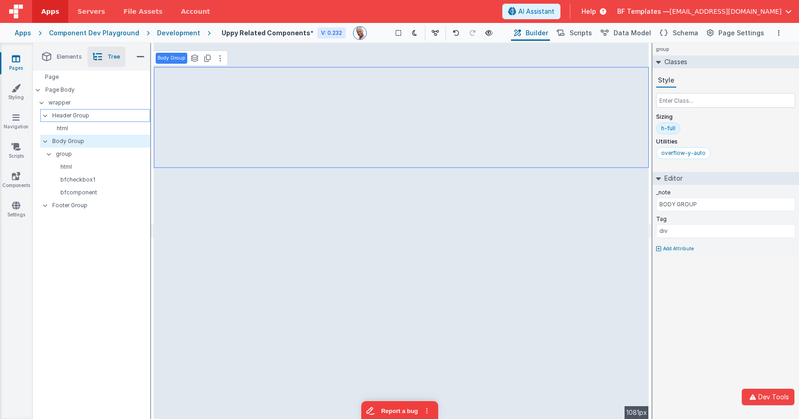
click at [62, 116] on p "Header Group" at bounding box center [101, 115] width 98 height 10
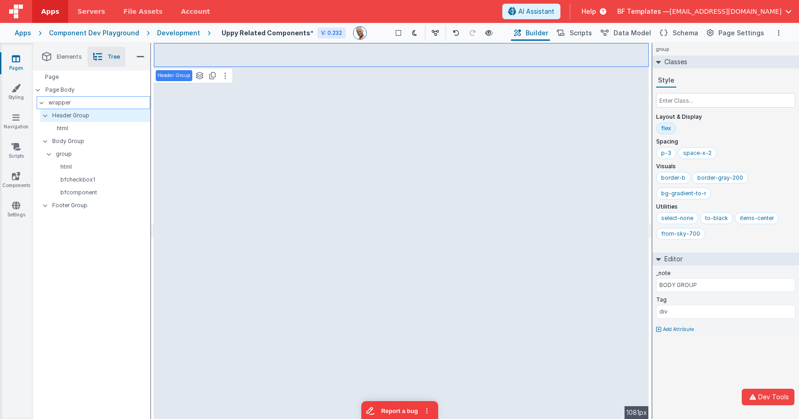
click at [61, 104] on p "wrapper" at bounding box center [99, 103] width 101 height 10
type input "HEADER GROUP"
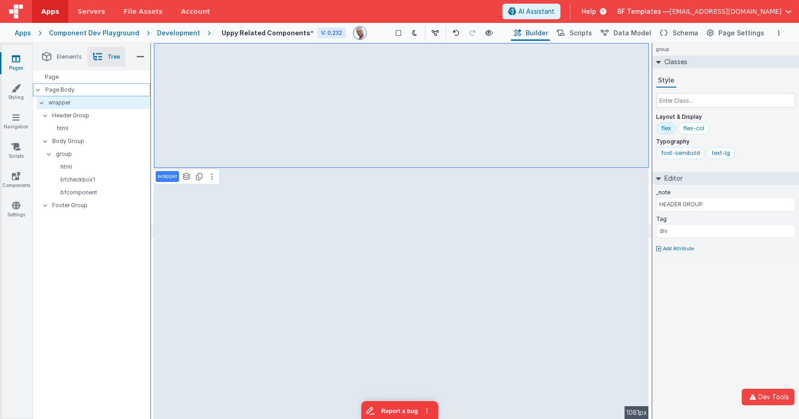
click at [64, 90] on p "Page Body" at bounding box center [97, 89] width 105 height 7
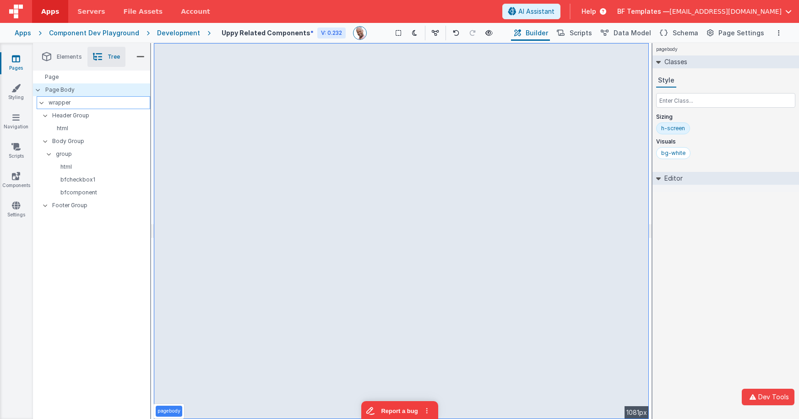
click at [65, 98] on p "wrapper" at bounding box center [99, 103] width 101 height 10
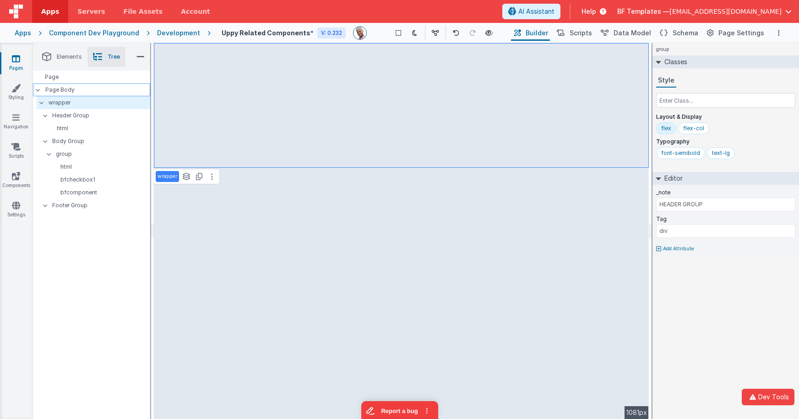
click at [67, 91] on p "Page Body" at bounding box center [97, 89] width 105 height 7
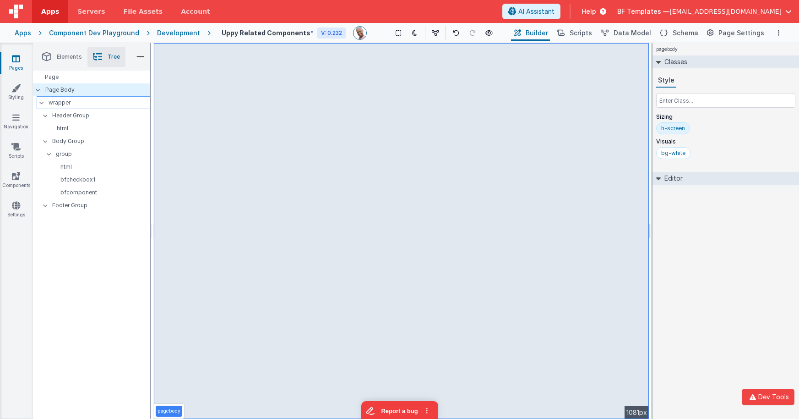
click at [66, 103] on p "wrapper" at bounding box center [99, 103] width 101 height 10
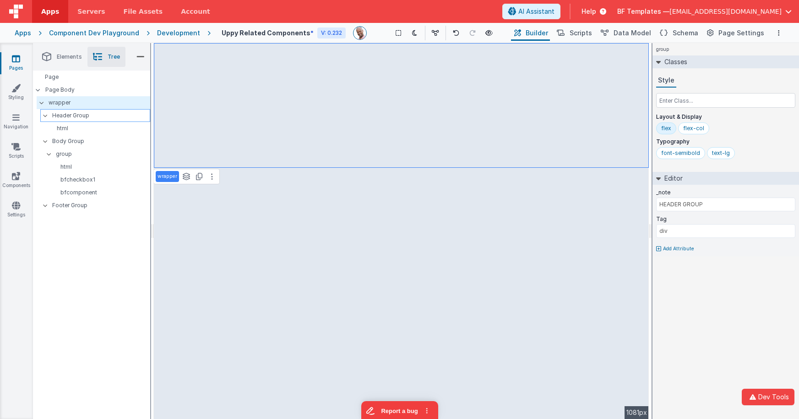
click at [44, 114] on div at bounding box center [48, 115] width 8 height 7
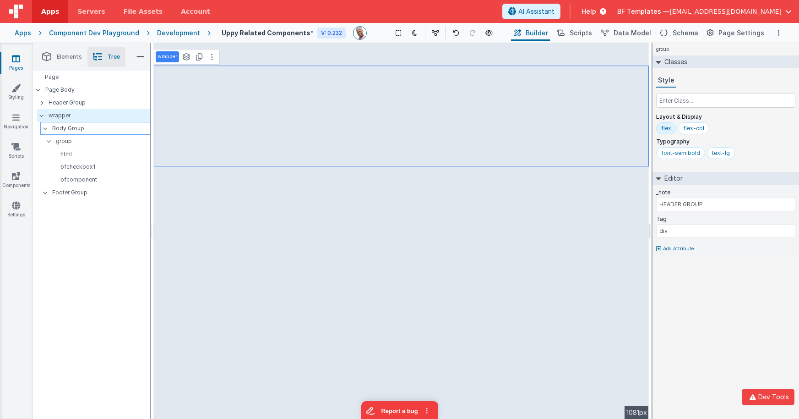
click at [49, 125] on div at bounding box center [48, 128] width 8 height 7
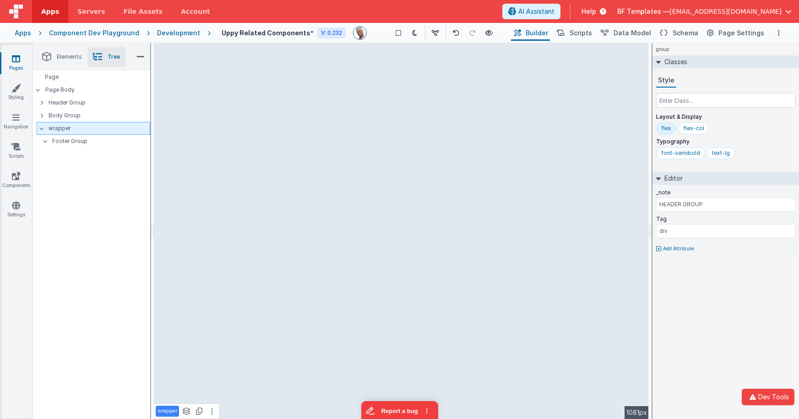
click at [63, 127] on p "wrapper" at bounding box center [99, 128] width 101 height 10
click at [64, 140] on p "Footer Group" at bounding box center [101, 141] width 98 height 10
type input "BODY GROUP"
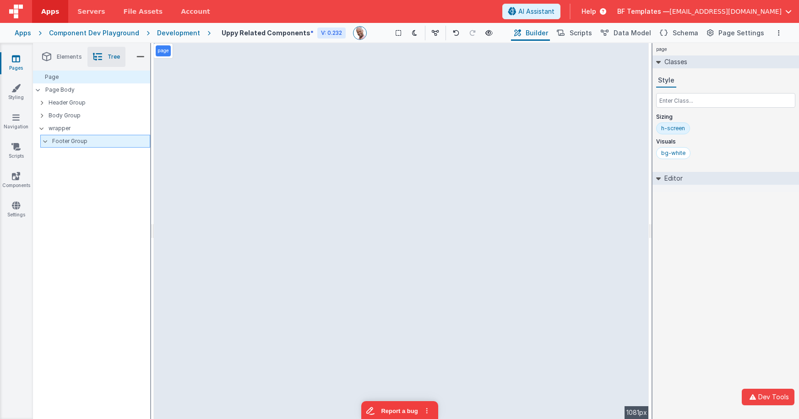
click at [84, 136] on p "Footer Group" at bounding box center [101, 141] width 98 height 10
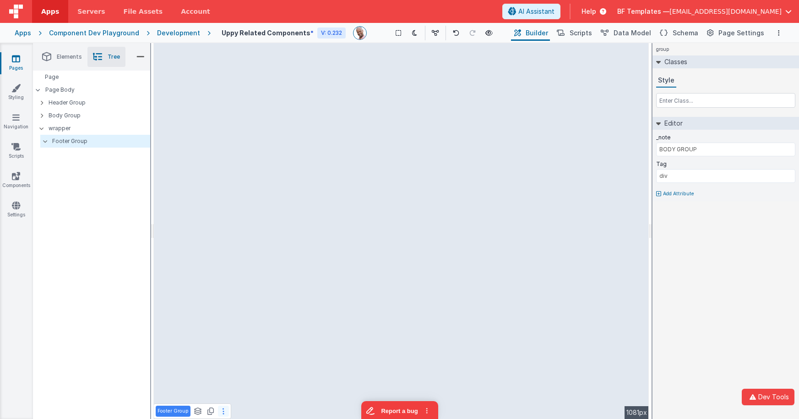
click at [223, 410] on icon at bounding box center [224, 410] width 2 height 7
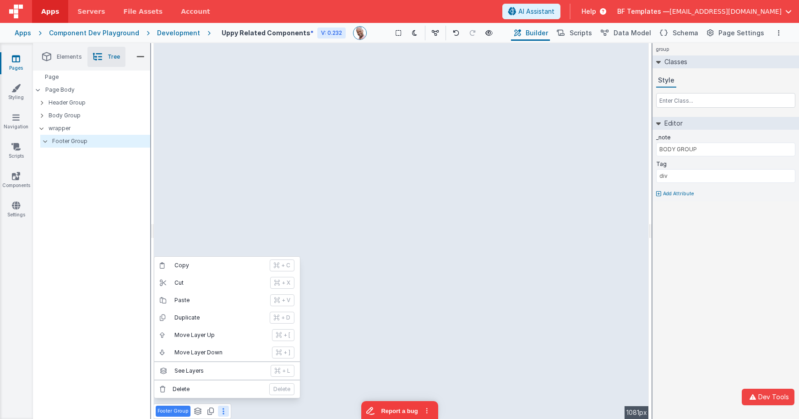
click at [230, 393] on button "Delete Delete" at bounding box center [227, 388] width 146 height 17
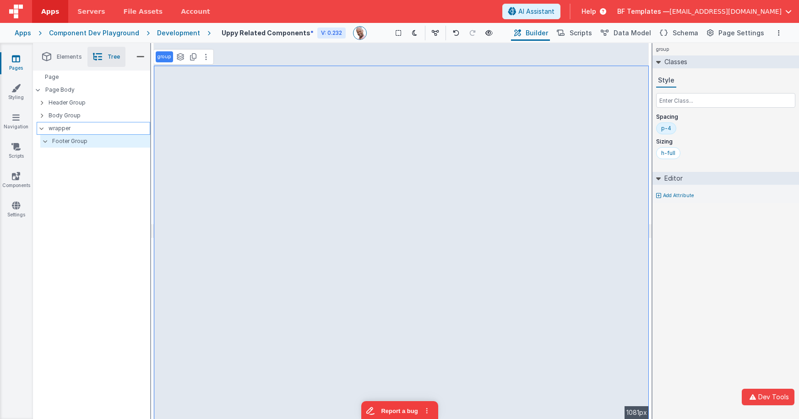
click at [76, 130] on p "wrapper" at bounding box center [99, 128] width 101 height 10
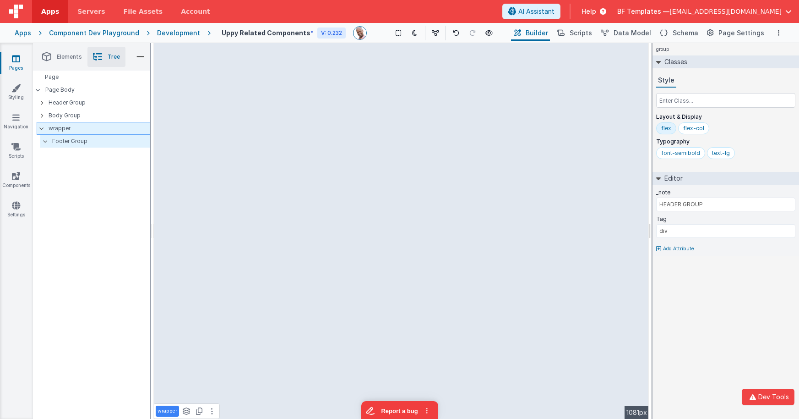
click at [113, 127] on p "wrapper" at bounding box center [99, 128] width 101 height 10
click at [73, 113] on p "Body Group" at bounding box center [99, 115] width 101 height 10
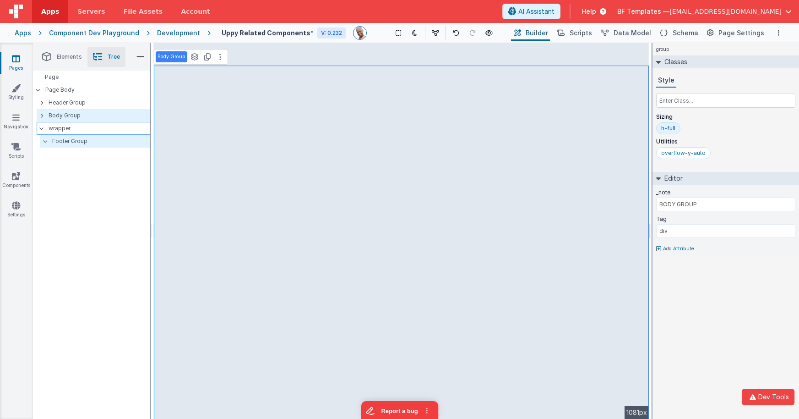
click at [64, 128] on p "wrapper" at bounding box center [99, 128] width 101 height 10
type input "HEADER GROUP"
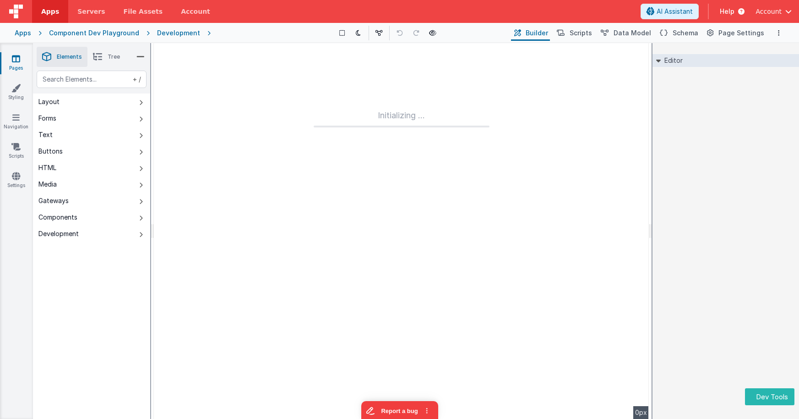
click at [114, 54] on span "Tree" at bounding box center [114, 56] width 12 height 7
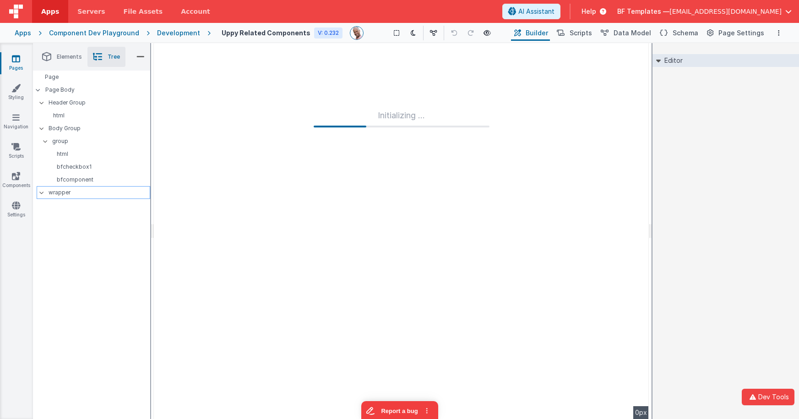
click at [51, 192] on p "wrapper" at bounding box center [99, 192] width 101 height 10
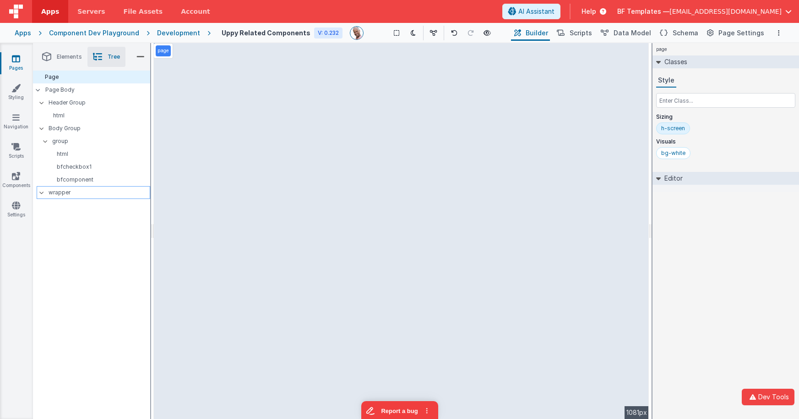
click at [76, 192] on p "wrapper" at bounding box center [99, 192] width 101 height 10
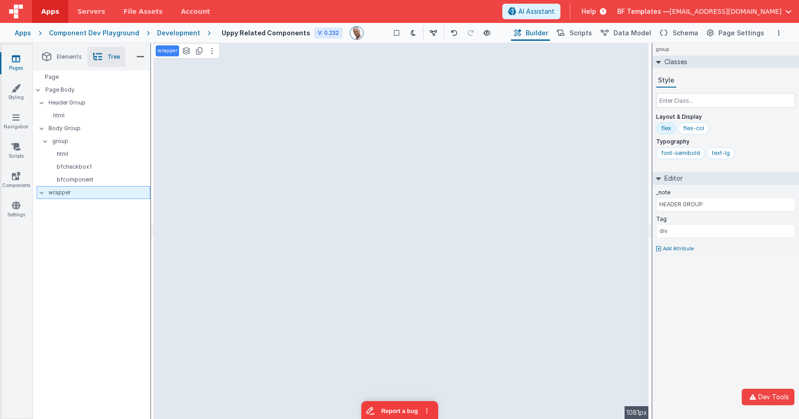
click at [65, 192] on p "wrapper" at bounding box center [99, 192] width 101 height 10
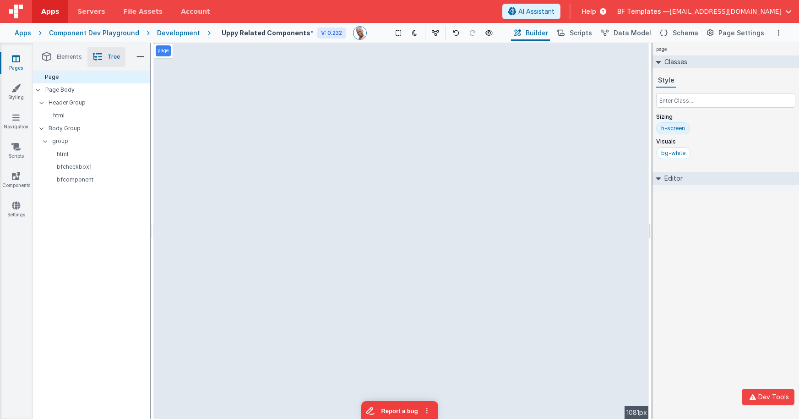
click at [65, 205] on div "Page Page Body Header Group html Body Group group html bfcheckbox1 bfcomponent" at bounding box center [91, 245] width 117 height 348
click at [82, 190] on div at bounding box center [94, 192] width 114 height 13
click at [83, 197] on div "Page Page Body Header Group html Body Group group html bfcheckbox1 bfcomponent" at bounding box center [91, 245] width 117 height 348
click at [84, 190] on div "Page Page Body Header Group html Body Group group html bfcheckbox1 bfcomponent" at bounding box center [91, 245] width 117 height 348
click at [82, 175] on div "bfcomponent" at bounding box center [97, 179] width 106 height 13
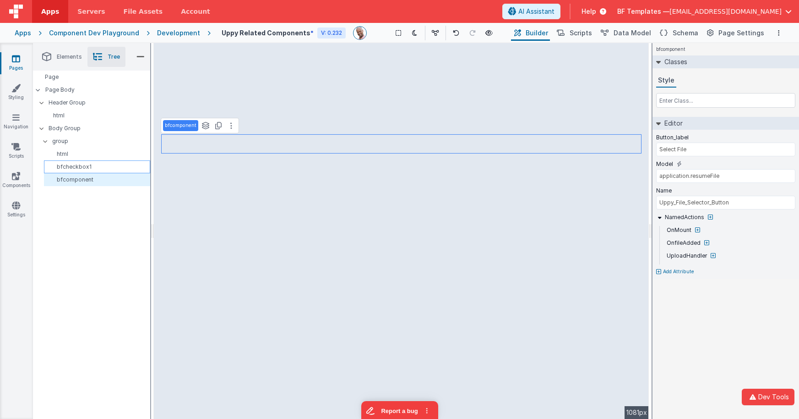
click at [82, 168] on p "bfcheckbox1" at bounding box center [99, 166] width 102 height 7
type input "Toggle Hello Actions"
type input "showHelloComp"
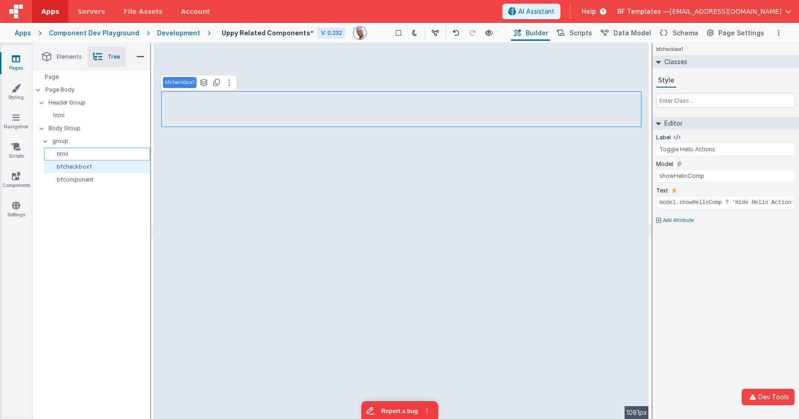
click at [71, 158] on div "html" at bounding box center [97, 153] width 106 height 13
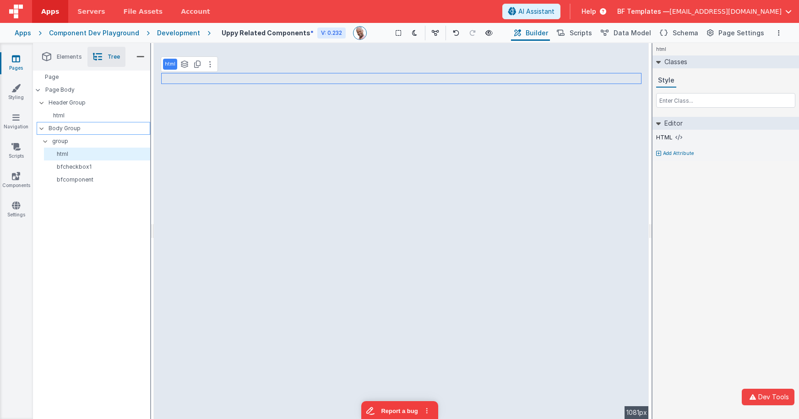
click at [65, 131] on p "Body Group" at bounding box center [99, 128] width 101 height 10
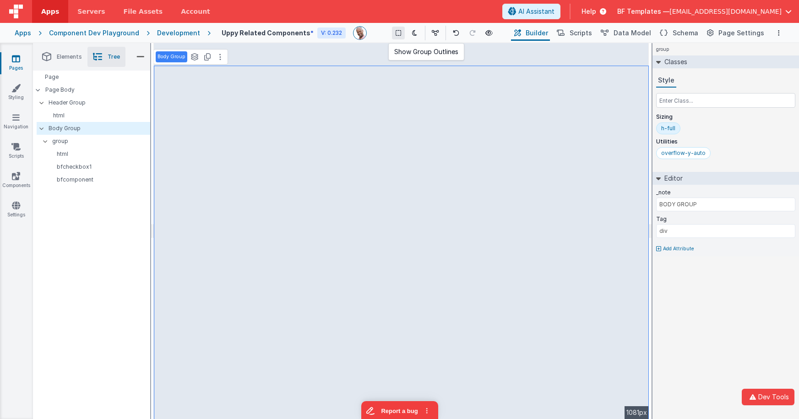
click at [393, 34] on button at bounding box center [398, 33] width 13 height 13
click at [63, 141] on p "group" at bounding box center [101, 141] width 98 height 10
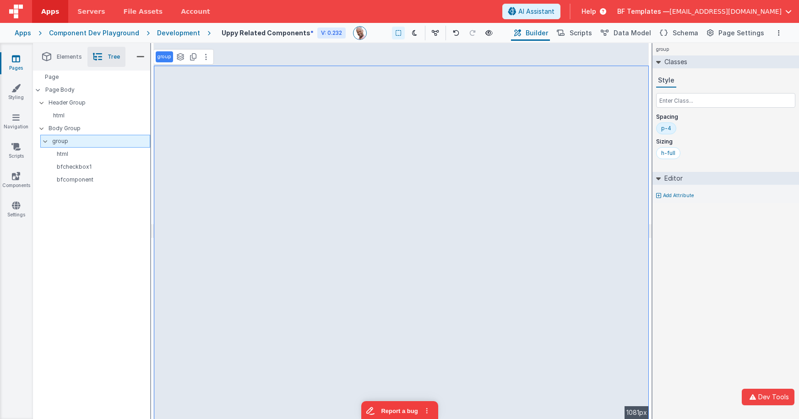
click at [44, 140] on icon at bounding box center [45, 141] width 7 height 3
click at [58, 113] on p "html" at bounding box center [97, 115] width 106 height 7
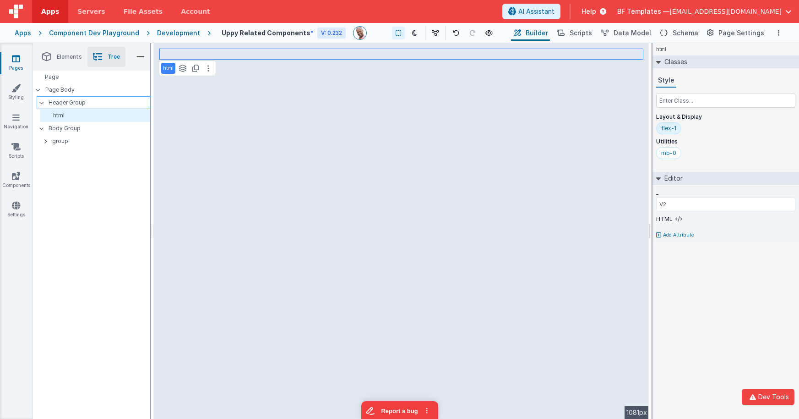
click at [64, 103] on p "Header Group" at bounding box center [99, 103] width 101 height 10
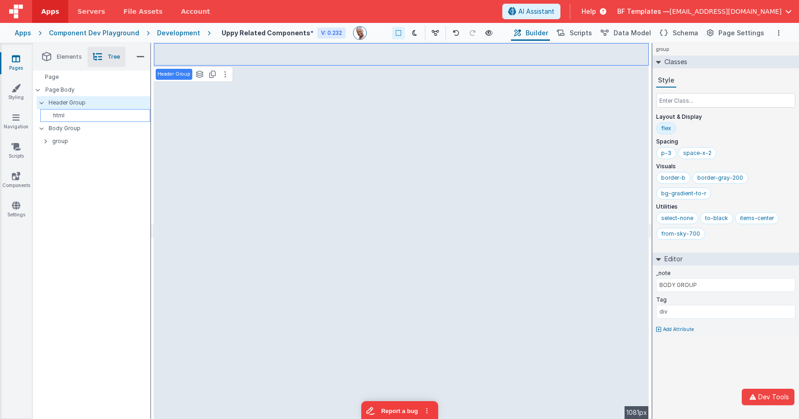
click at [60, 115] on p "html" at bounding box center [97, 115] width 106 height 7
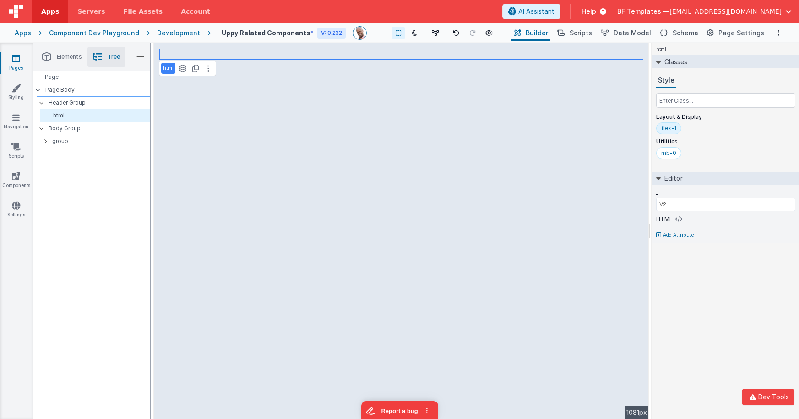
click at [43, 104] on div at bounding box center [44, 102] width 8 height 7
click at [51, 109] on div "Body Group" at bounding box center [94, 115] width 114 height 13
click at [64, 129] on p "group" at bounding box center [101, 128] width 98 height 10
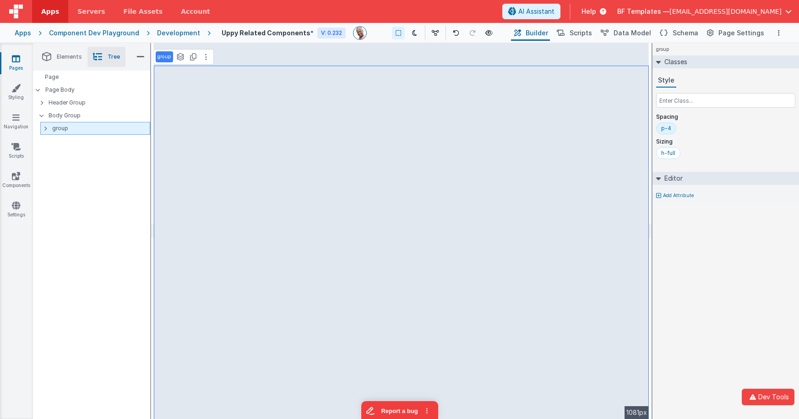
click at [46, 130] on icon at bounding box center [45, 128] width 3 height 7
click at [58, 138] on p "html" at bounding box center [99, 140] width 102 height 7
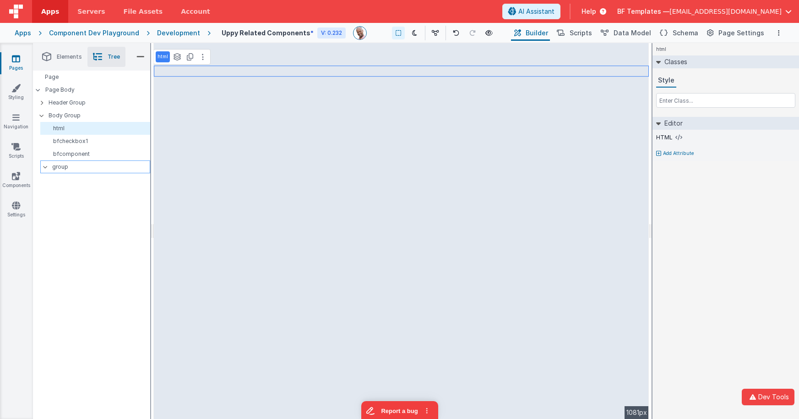
click at [62, 167] on p "group" at bounding box center [101, 167] width 98 height 10
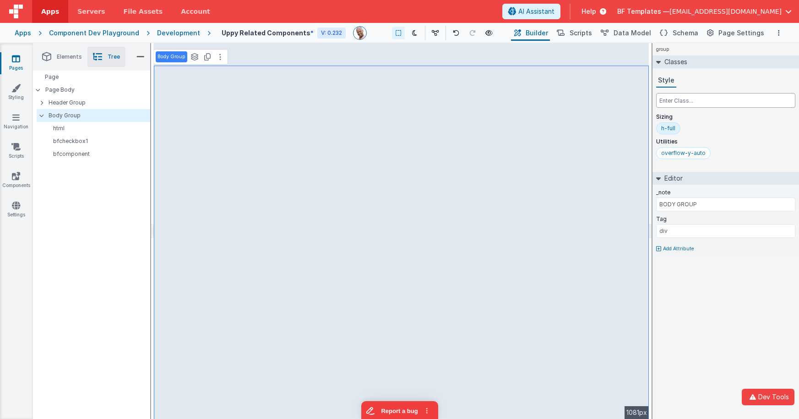
click at [669, 103] on input "text" at bounding box center [725, 100] width 139 height 15
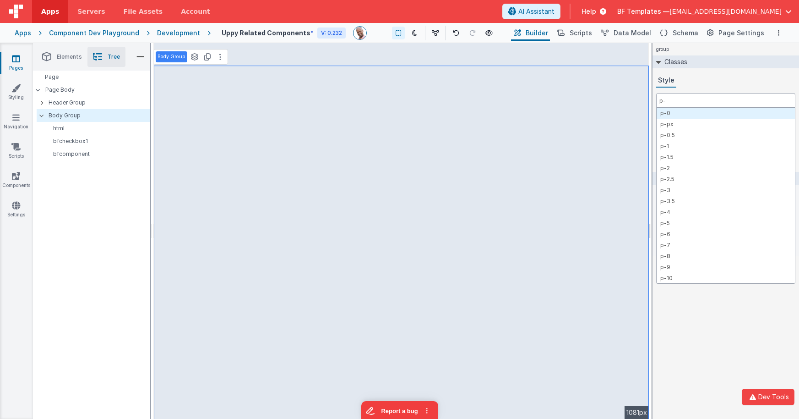
type input "p-4"
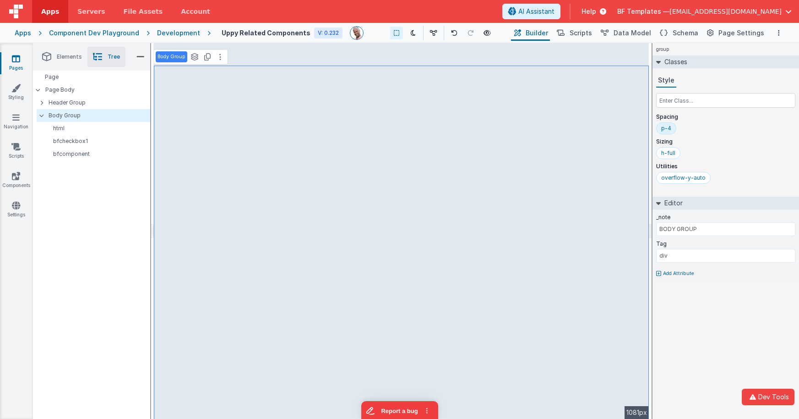
type input "Toggle Hello Actions"
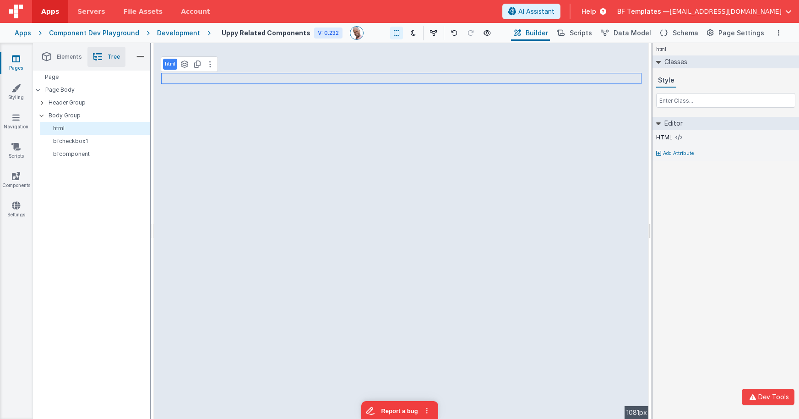
click at [722, 231] on div "html Classes Style Editor HTML Add Attribute DEV: Focus DEV: builderToggleCondi…" at bounding box center [726, 230] width 147 height 375
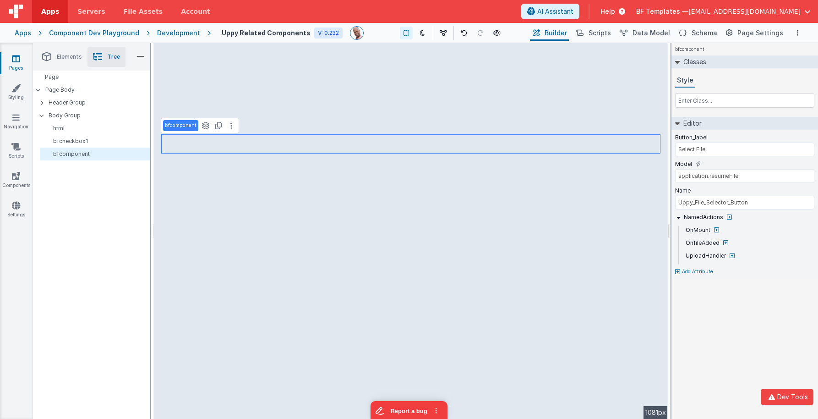
type input "BODY GROUP"
click at [757, 178] on input "application.resumeFile" at bounding box center [744, 176] width 139 height 14
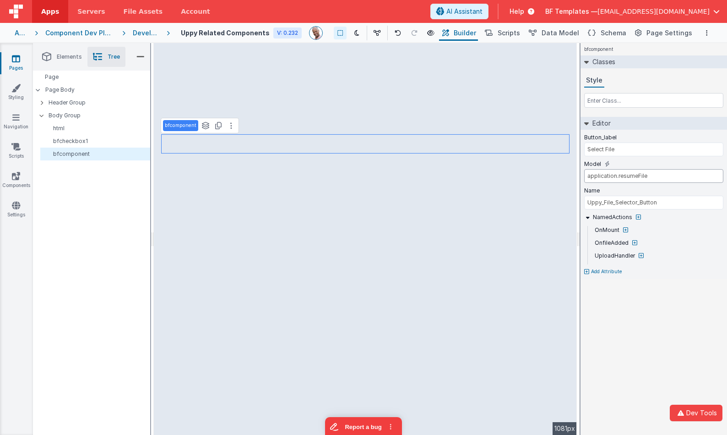
click at [635, 175] on input "application.resumeFile" at bounding box center [653, 176] width 139 height 14
type input "application.files"
click at [19, 58] on icon at bounding box center [16, 58] width 8 height 9
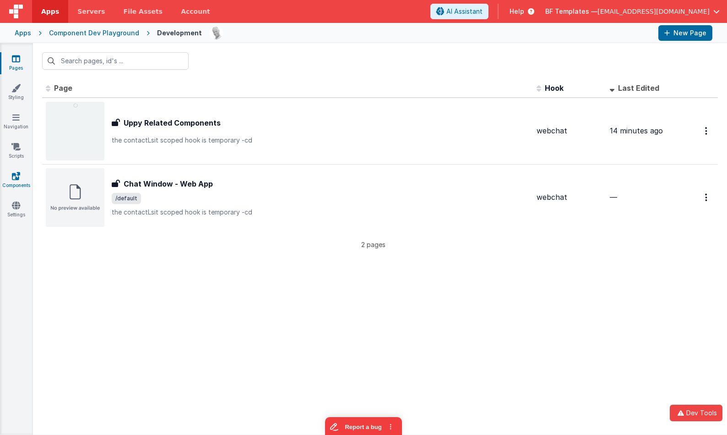
click at [5, 174] on link "Components" at bounding box center [16, 180] width 33 height 18
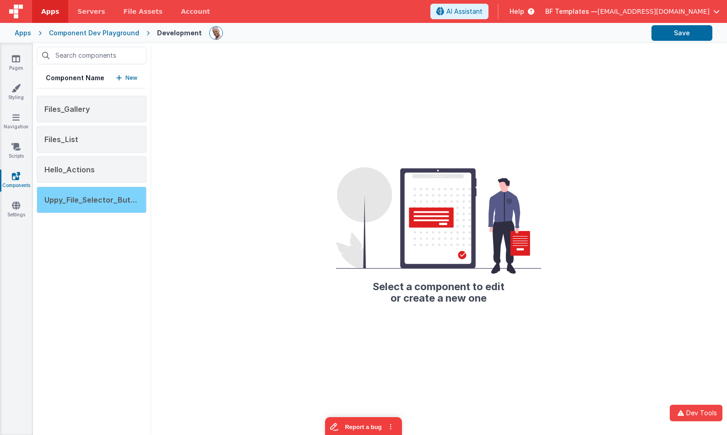
click at [108, 190] on div "Uppy_File_Selector_Button" at bounding box center [92, 199] width 110 height 27
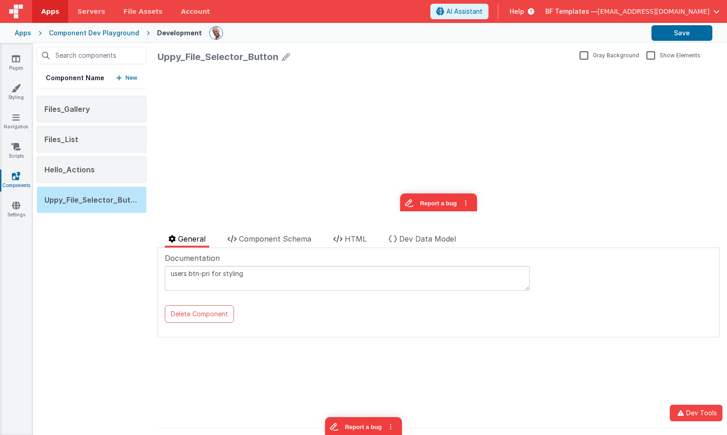
click at [265, 278] on textarea "users btn-pri for styling" at bounding box center [347, 278] width 365 height 25
type textarea "users btn-pri for styling, BF-Proxy for file storage."
click at [343, 238] on icon at bounding box center [337, 238] width 9 height 7
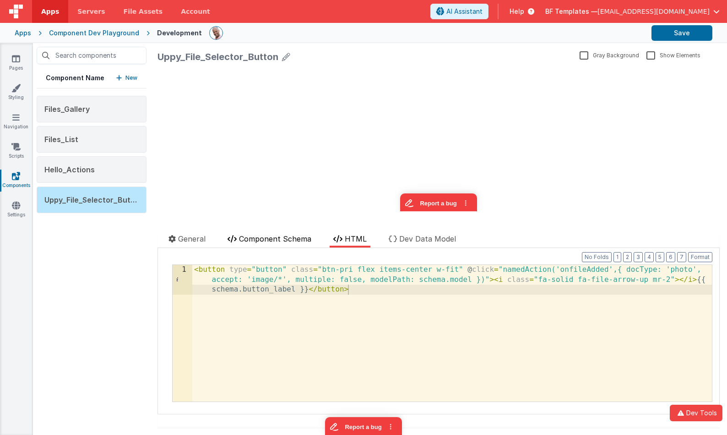
click at [300, 239] on span "Component Schema" at bounding box center [275, 238] width 72 height 9
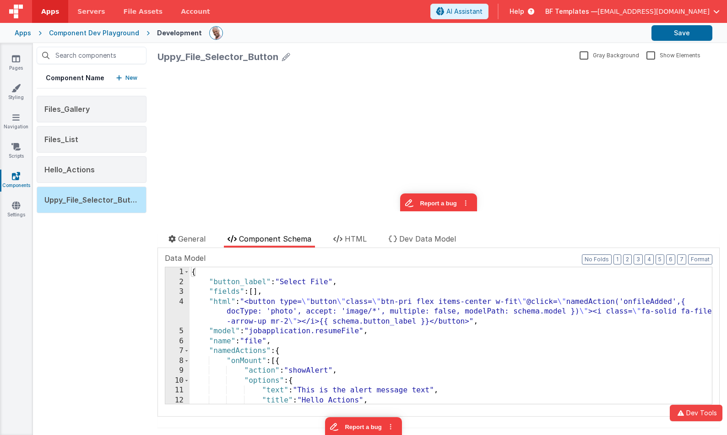
click at [312, 296] on div "{ "button_label" : "Select File" , "fields" : [ ] , "html" : "<button type= \" …" at bounding box center [451, 345] width 522 height 156
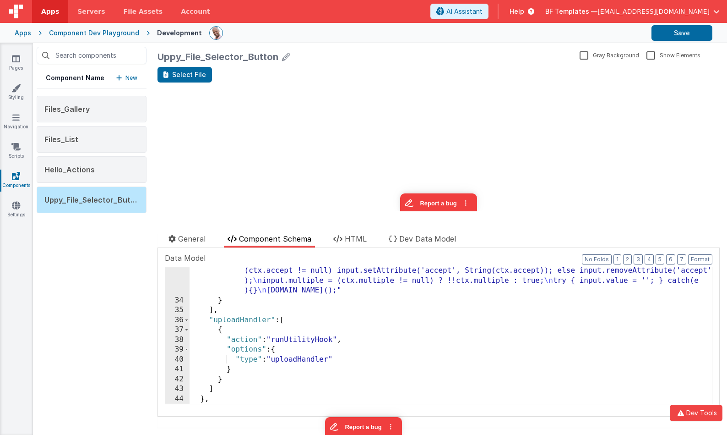
scroll to position [591, 0]
click at [184, 321] on span at bounding box center [186, 321] width 5 height 10
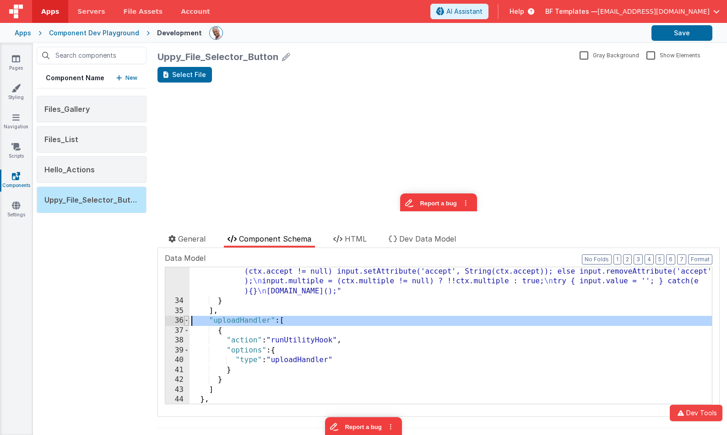
click at [185, 321] on span at bounding box center [186, 321] width 5 height 10
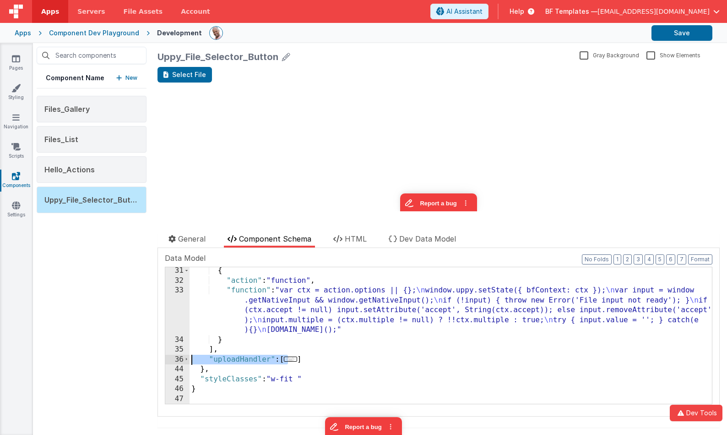
scroll to position [553, 0]
click at [259, 359] on div "{ "action" : "function" , "function" : "var ctx = action.options || {}; \n wind…" at bounding box center [451, 344] width 522 height 156
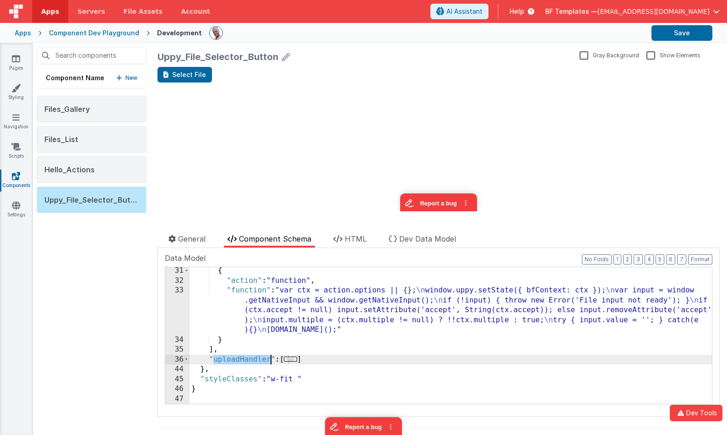
click at [259, 359] on div "{ "action" : "function" , "function" : "var ctx = action.options || {}; \n wind…" at bounding box center [451, 344] width 522 height 156
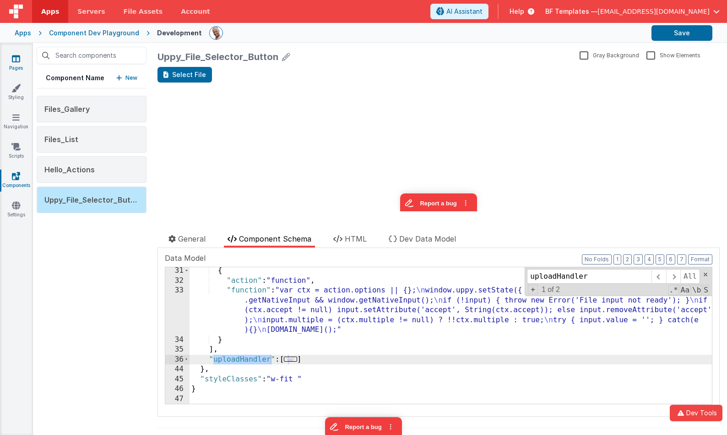
click at [19, 59] on icon at bounding box center [16, 58] width 8 height 9
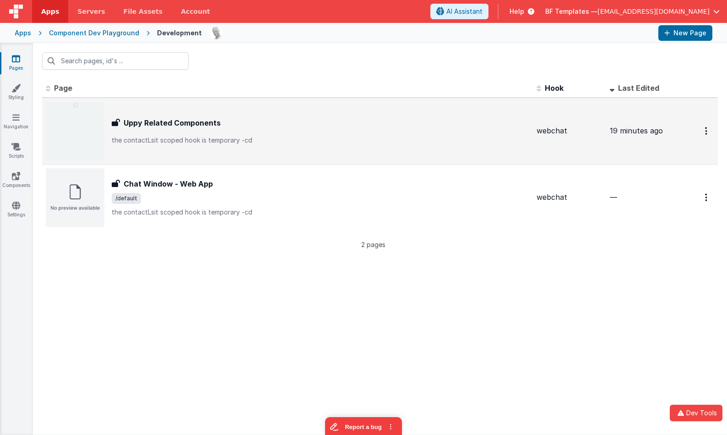
click at [241, 121] on div "Uppy Related Components" at bounding box center [321, 122] width 418 height 11
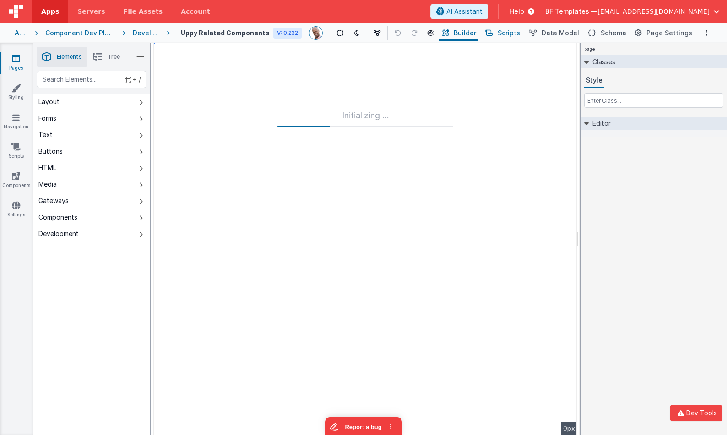
click at [520, 33] on span "Scripts" at bounding box center [509, 32] width 22 height 9
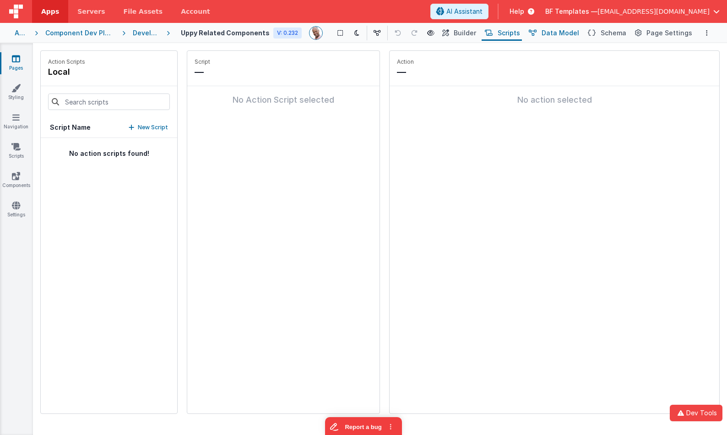
click at [559, 36] on span "Data Model" at bounding box center [561, 32] width 38 height 9
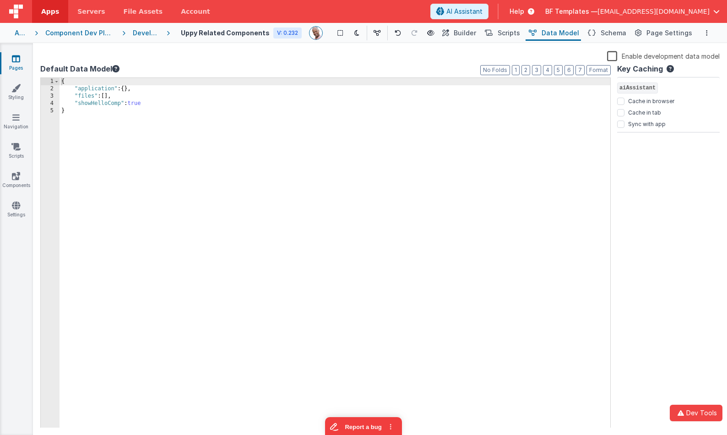
click at [611, 58] on label "Enable development data model" at bounding box center [663, 55] width 113 height 11
click at [0, 0] on input "Enable development data model" at bounding box center [0, 0] width 0 height 0
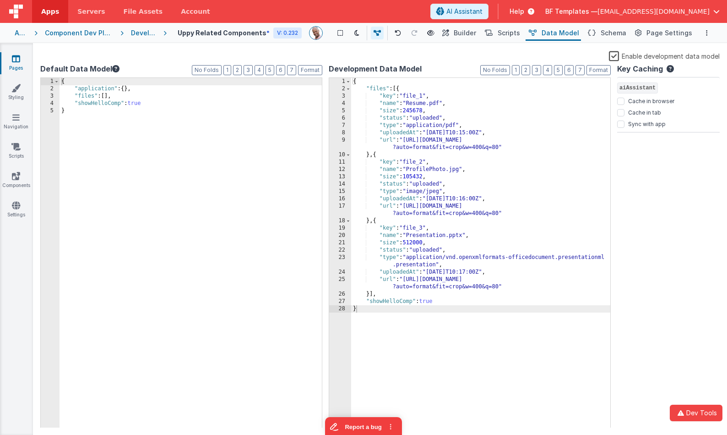
click at [512, 122] on div "{ "files" : [{ "key" : "file_1" , "name" : "Resume.pdf" , "size" : 245678 , "st…" at bounding box center [480, 260] width 259 height 365
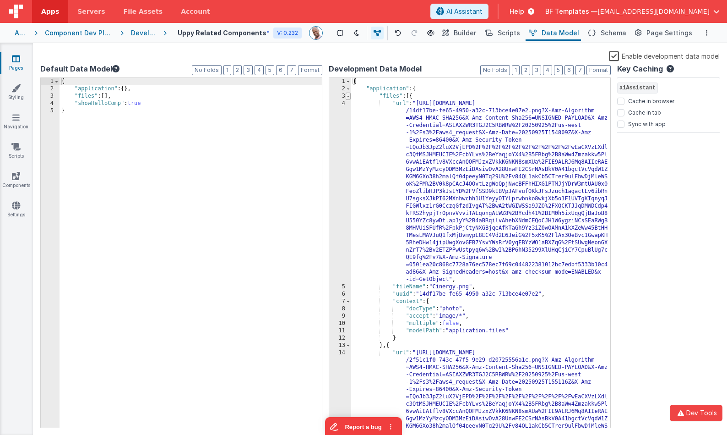
click at [349, 97] on span at bounding box center [348, 96] width 5 height 7
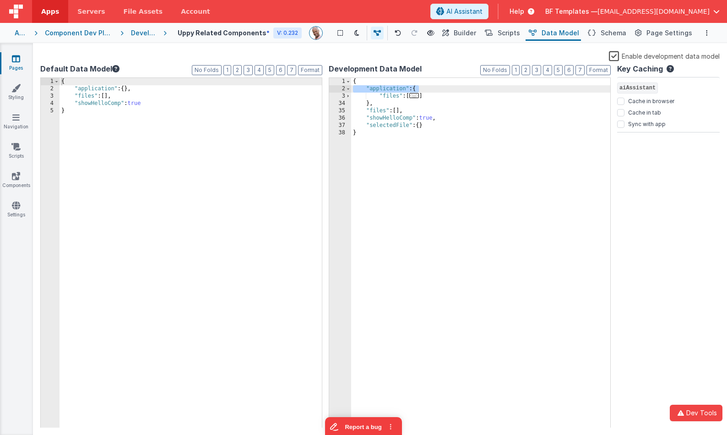
drag, startPoint x: 422, startPoint y: 89, endPoint x: 331, endPoint y: 86, distance: 91.2
click at [331, 86] on div "1 2 3 34 35 36 37 38 { "application" : { "files" : [ ... ] } , "files" : [ ] , …" at bounding box center [470, 252] width 282 height 351
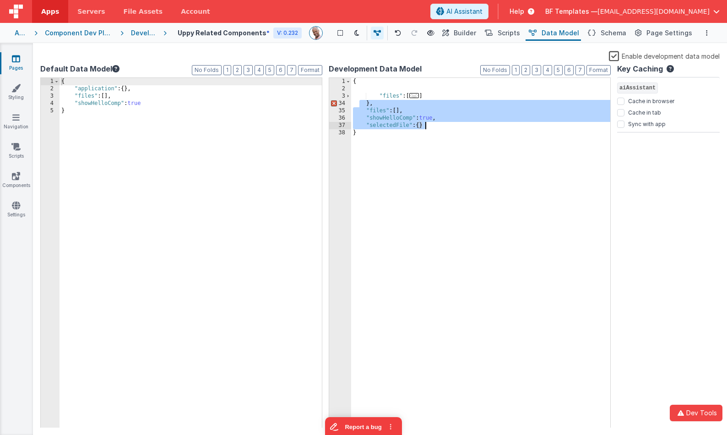
drag, startPoint x: 360, startPoint y: 105, endPoint x: 487, endPoint y: 125, distance: 127.8
click at [487, 125] on div "{ "files" : [ ... ] } , "files" : [ ] , "showHelloComp" : true , "selectedFile"…" at bounding box center [480, 260] width 259 height 365
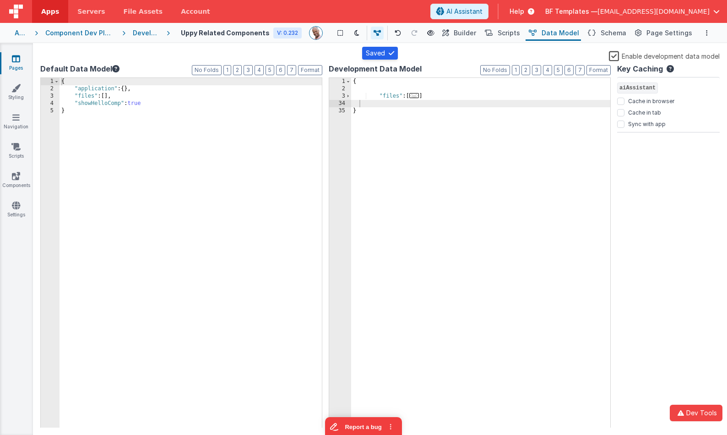
click at [494, 51] on div "Enable development data model" at bounding box center [380, 56] width 680 height 13
click at [476, 32] on span "Builder" at bounding box center [465, 32] width 22 height 9
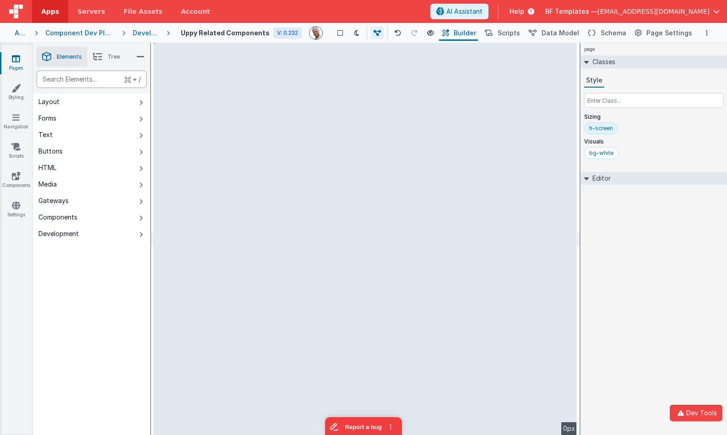
click at [74, 76] on div "text" at bounding box center [92, 79] width 110 height 17
type div "html"
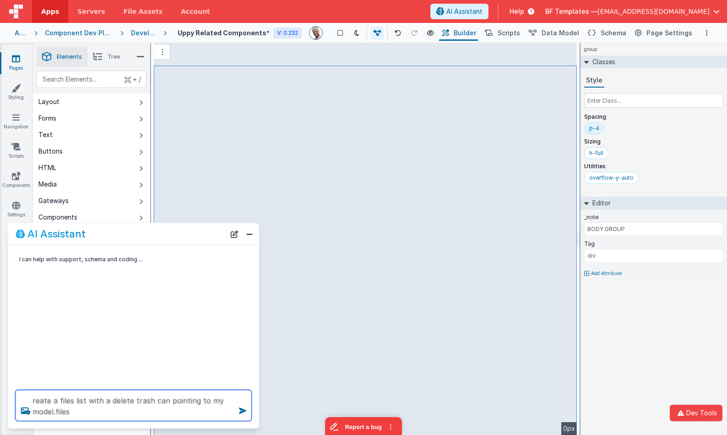
type textarea "reate a files list with a delete trash can pointing to my model.files"
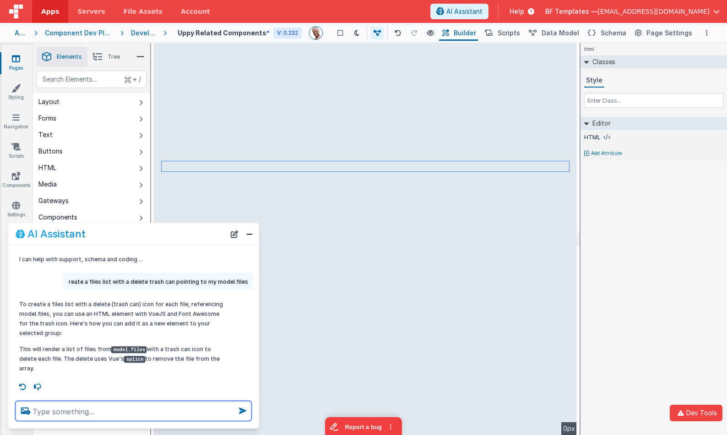
scroll to position [0, 0]
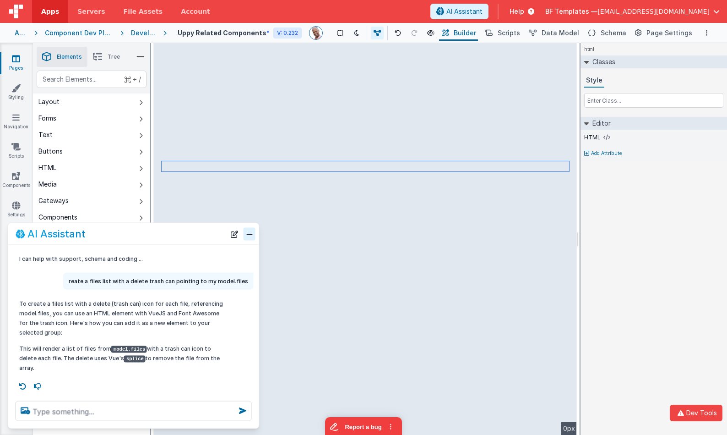
click at [247, 236] on button "Close" at bounding box center [250, 233] width 12 height 13
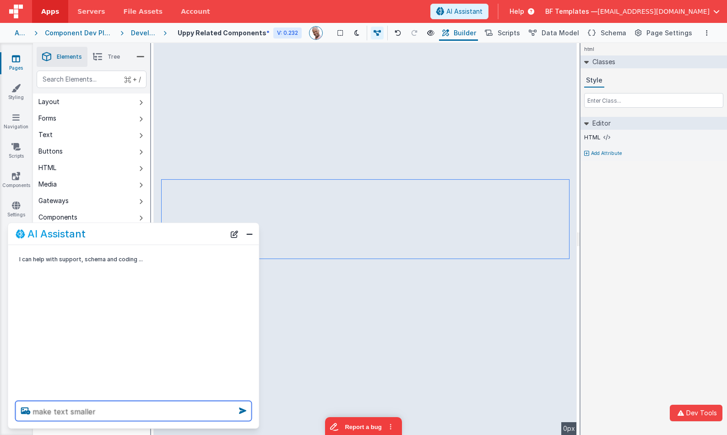
type textarea "make text smaller"
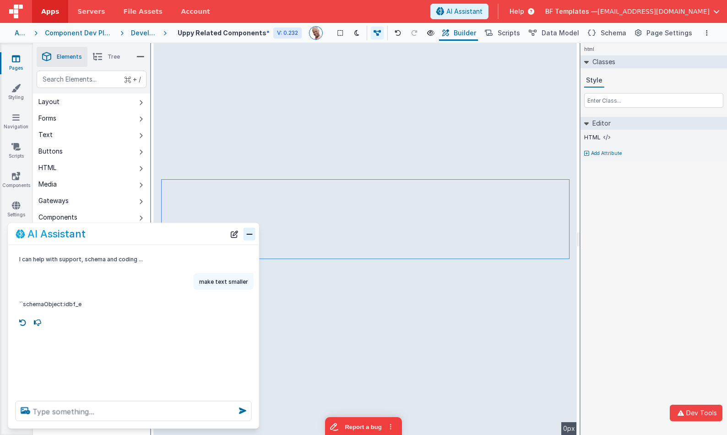
click at [245, 232] on button "Close" at bounding box center [250, 233] width 12 height 13
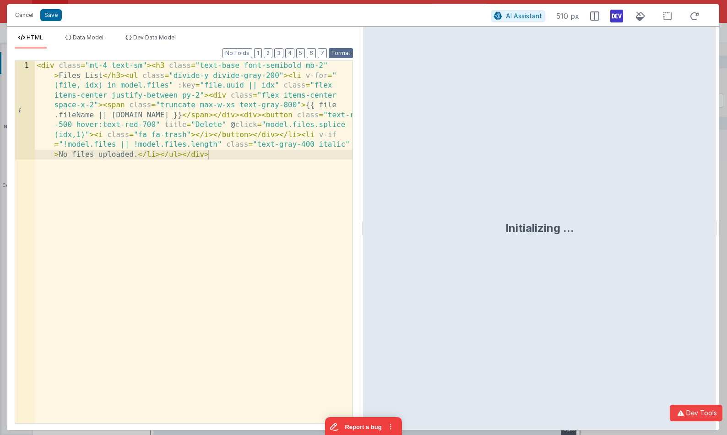
click at [347, 52] on button "Format" at bounding box center [341, 53] width 24 height 10
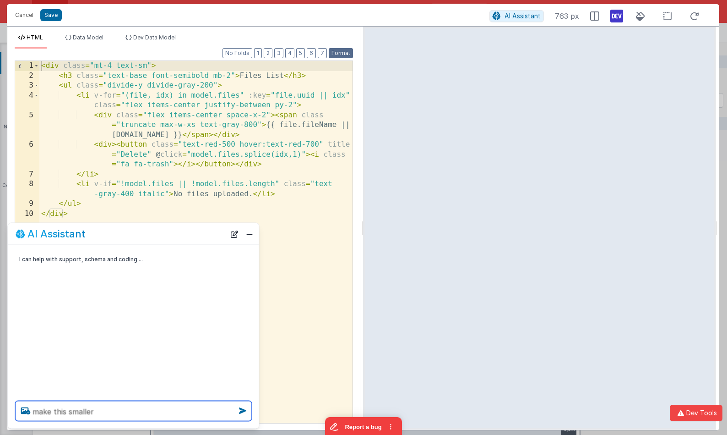
type textarea "ma ke this smaller"
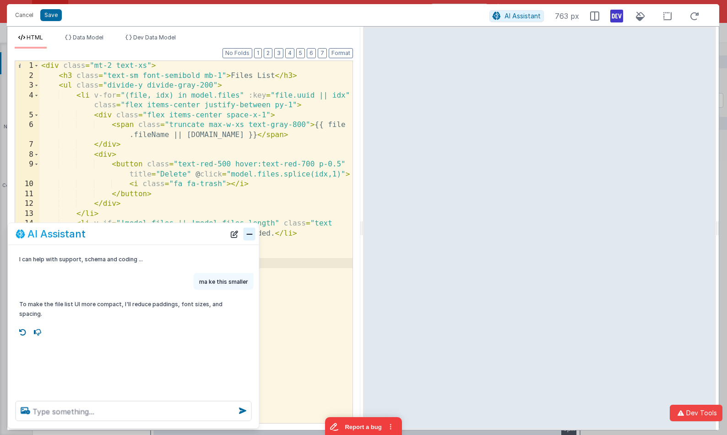
click at [250, 234] on button "Close" at bounding box center [250, 233] width 12 height 13
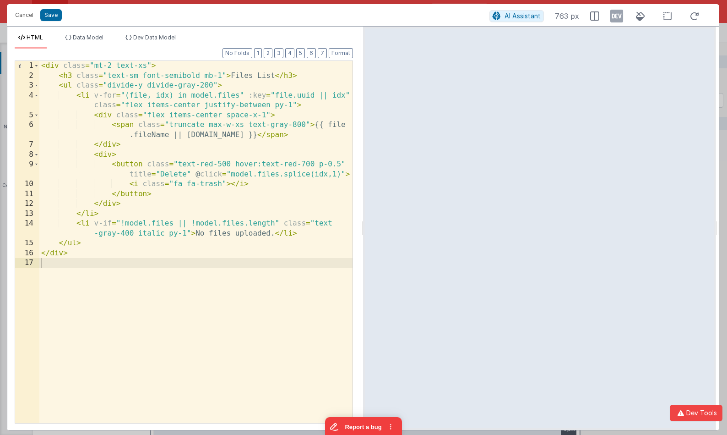
click at [612, 16] on icon at bounding box center [616, 16] width 13 height 15
click at [715, 73] on div at bounding box center [539, 228] width 353 height 403
drag, startPoint x: 716, startPoint y: 72, endPoint x: 745, endPoint y: 55, distance: 33.5
click at [727, 55] on html "Cancel Save AI Assistant 763 px HTML Data Model Dev Data Model Format 7 6 5 4 3…" at bounding box center [363, 217] width 727 height 435
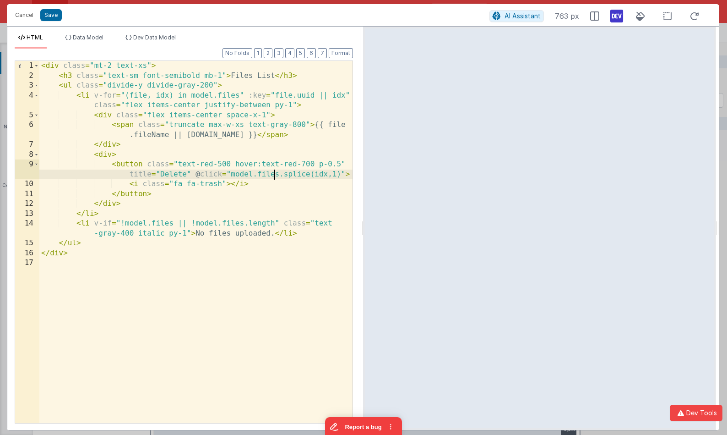
click at [275, 170] on div "< div class = "mt-2 text-xs" > < h3 class = "text-sm font-semibold mb-1" > File…" at bounding box center [195, 251] width 313 height 381
click at [191, 177] on div "< div class = "mt-2 text-xs" > < h3 class = "text-sm font-semibold mb-1" > File…" at bounding box center [195, 251] width 313 height 381
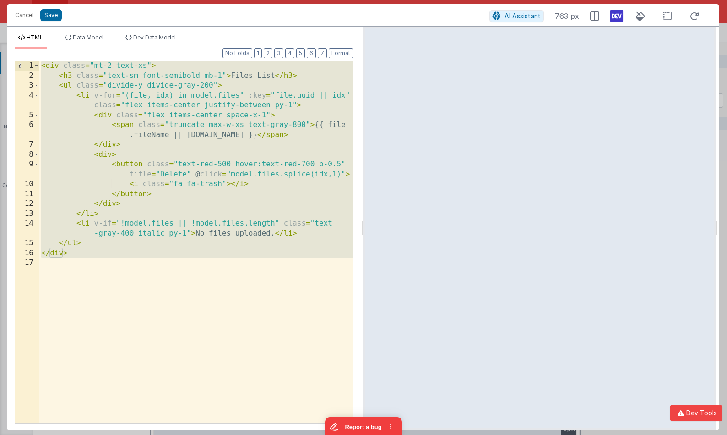
drag, startPoint x: 138, startPoint y: 266, endPoint x: 49, endPoint y: -5, distance: 284.8
click at [49, 0] on html "Cancel Save AI Assistant 763 px HTML Data Model Dev Data Model Format 7 6 5 4 3…" at bounding box center [363, 217] width 727 height 435
drag, startPoint x: 50, startPoint y: 19, endPoint x: 71, endPoint y: 62, distance: 48.3
click at [71, 62] on div "Cancel Save AI Assistant 763 px HTML Data Model Dev Data Model Format 7 6 5 4 3…" at bounding box center [363, 217] width 713 height 426
click at [114, 61] on div "< div class = "mt-2 text-xs" > < h3 class = "text-sm font-semibold mb-1" > File…" at bounding box center [195, 251] width 313 height 381
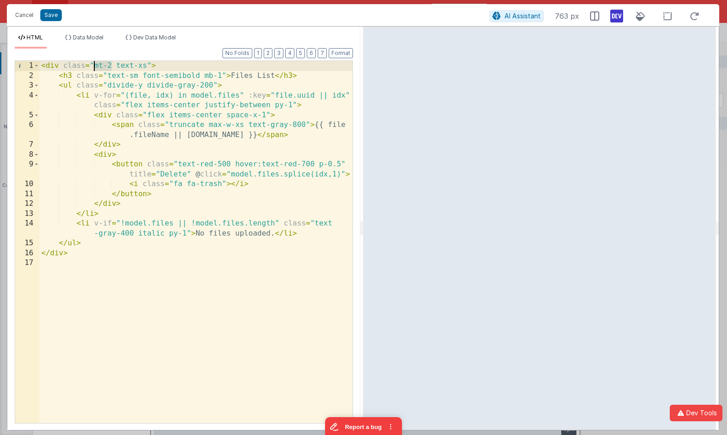
drag, startPoint x: 104, startPoint y: 65, endPoint x: 93, endPoint y: 65, distance: 10.5
click at [92, 65] on div "< div class = "mt-2 text-xs" > < h3 class = "text-sm font-semibold mb-1" > File…" at bounding box center [195, 251] width 313 height 381
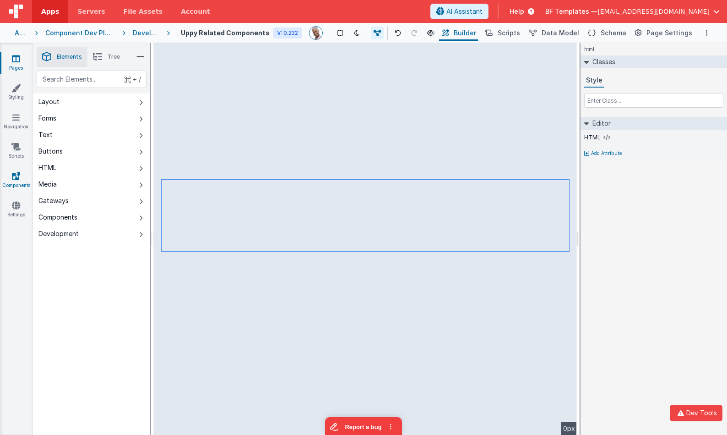
click at [19, 179] on icon at bounding box center [16, 175] width 8 height 9
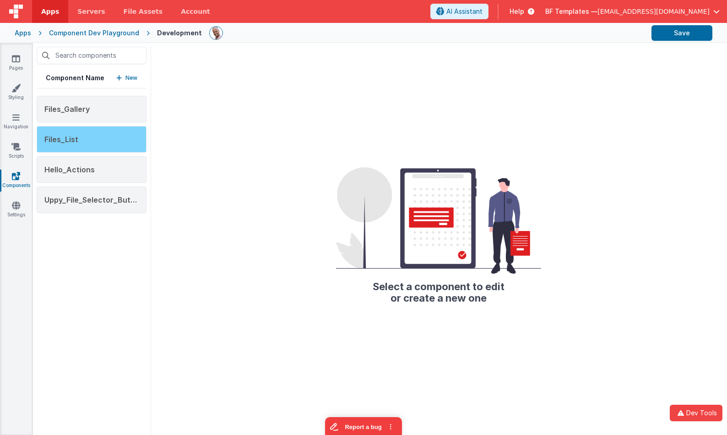
click at [108, 143] on div "Files_List" at bounding box center [92, 139] width 110 height 27
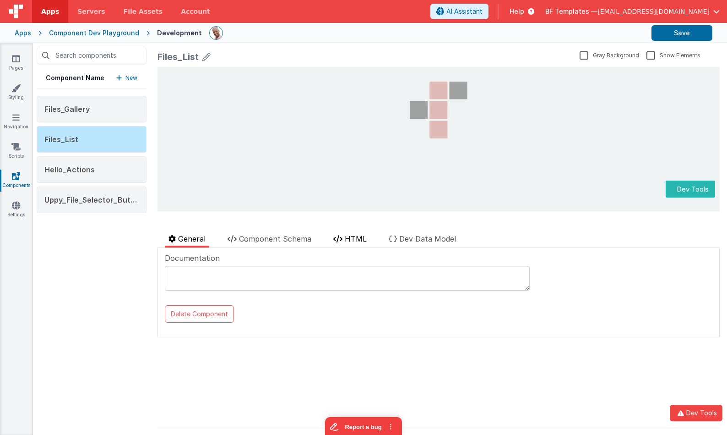
click at [345, 239] on li "HTML" at bounding box center [350, 240] width 41 height 14
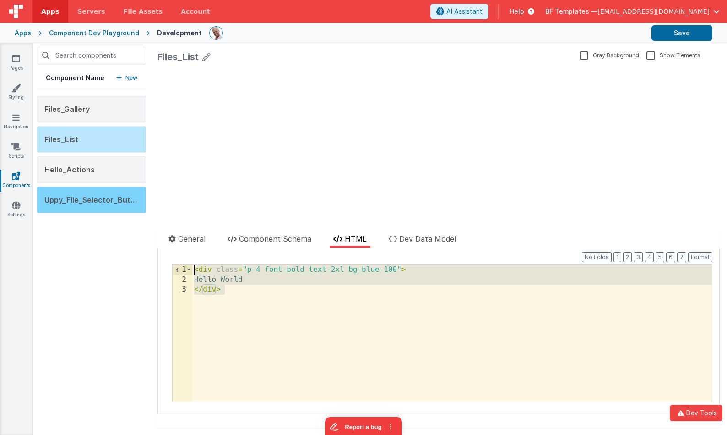
drag, startPoint x: 277, startPoint y: 294, endPoint x: 116, endPoint y: 195, distance: 189.1
click at [116, 195] on div "Component Name New Files_Gallery Files_List Hello_Actions Uppy_File_Selector_Bu…" at bounding box center [380, 239] width 694 height 392
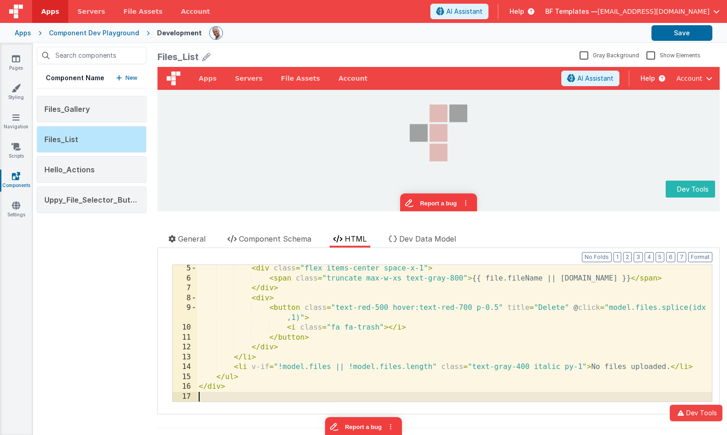
click at [425, 341] on div "< div class = "flex items-center space-x-1" > < span class = "truncate max-w-xs…" at bounding box center [454, 341] width 515 height 156
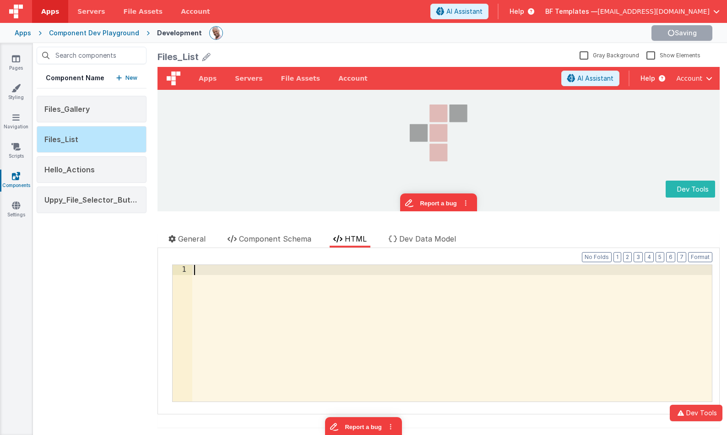
scroll to position [50, 0]
